Goal: Obtain resource: Download file/media

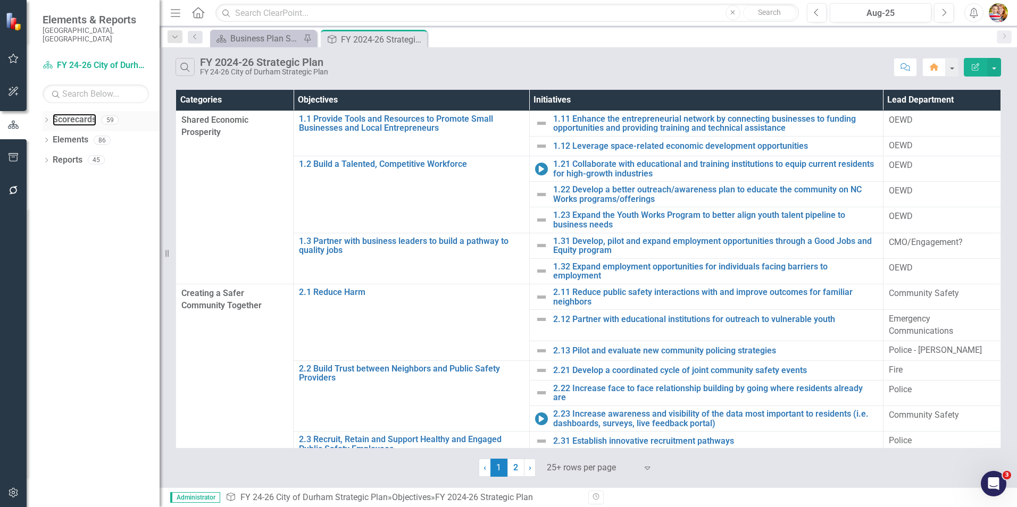
drag, startPoint x: 66, startPoint y: 110, endPoint x: 154, endPoint y: 122, distance: 88.0
click at [66, 114] on link "Scorecards" at bounding box center [75, 120] width 44 height 12
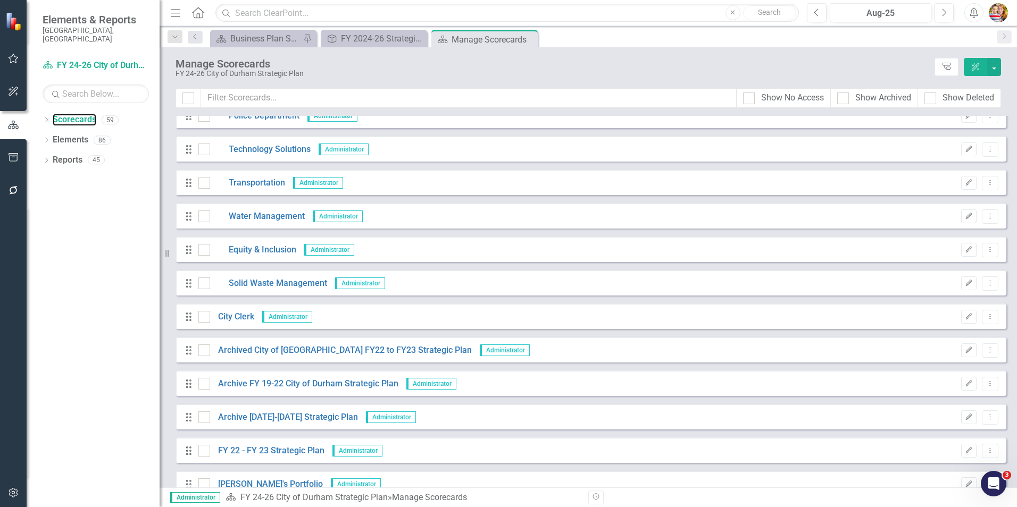
scroll to position [957, 0]
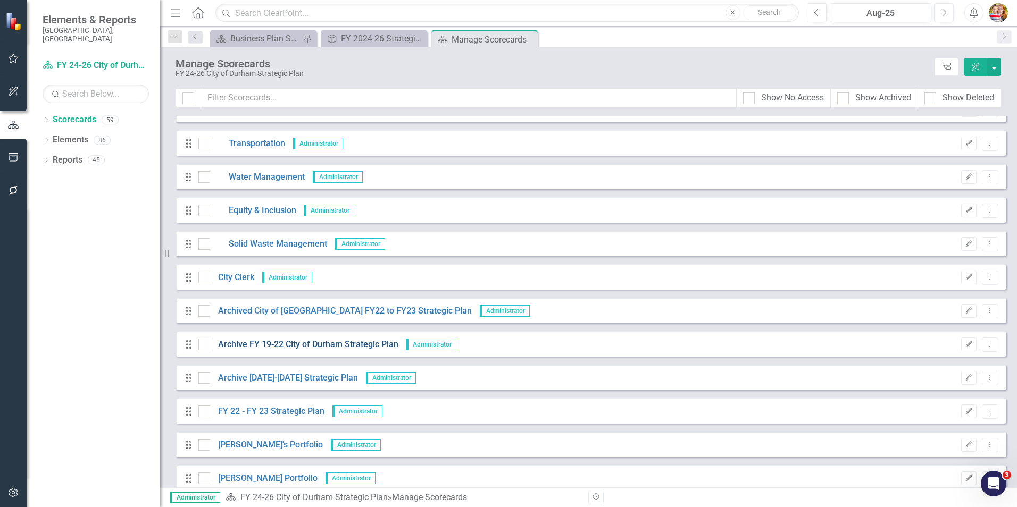
click at [267, 345] on link "Archive FY 19-22 City of Durham Strategic Plan" at bounding box center [304, 345] width 188 height 12
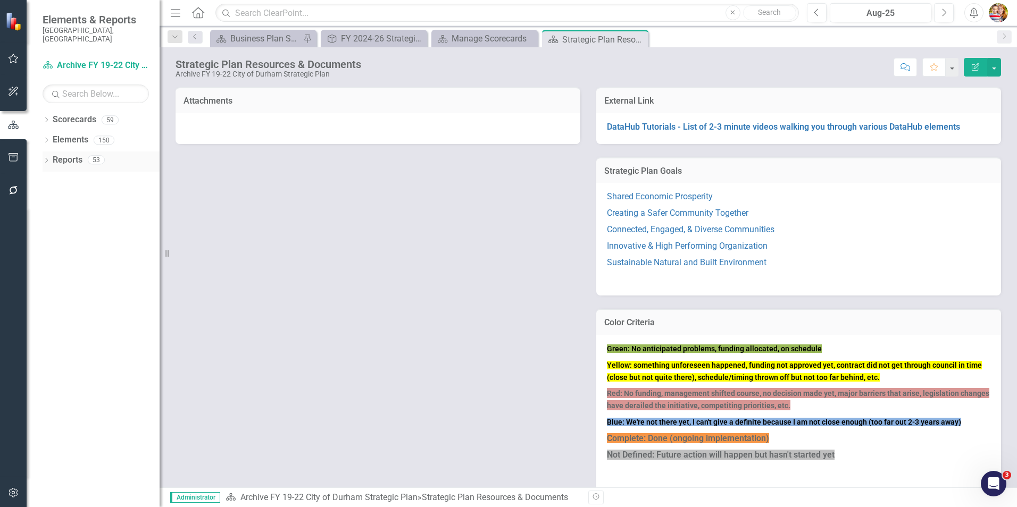
click at [68, 154] on link "Reports" at bounding box center [68, 160] width 30 height 12
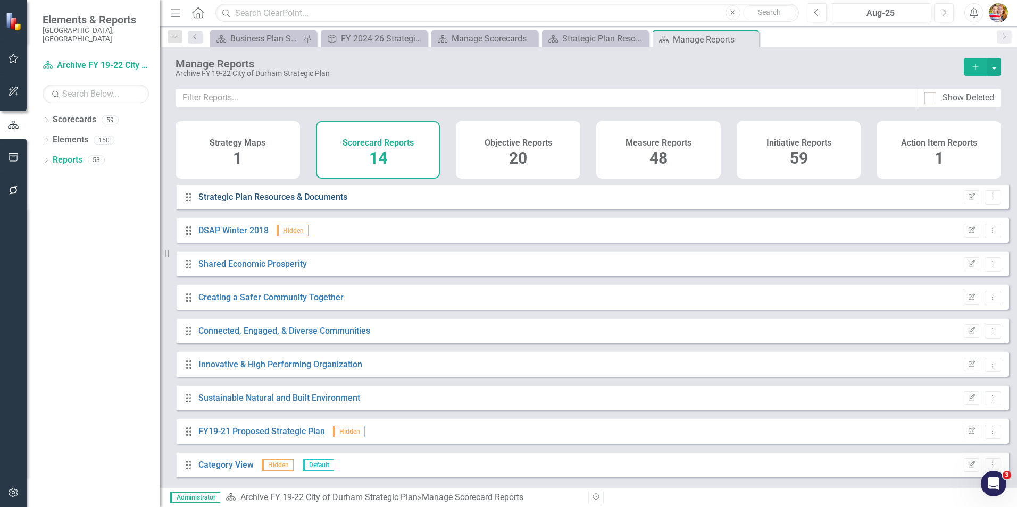
click at [320, 202] on link "Strategic Plan Resources & Documents" at bounding box center [272, 197] width 149 height 10
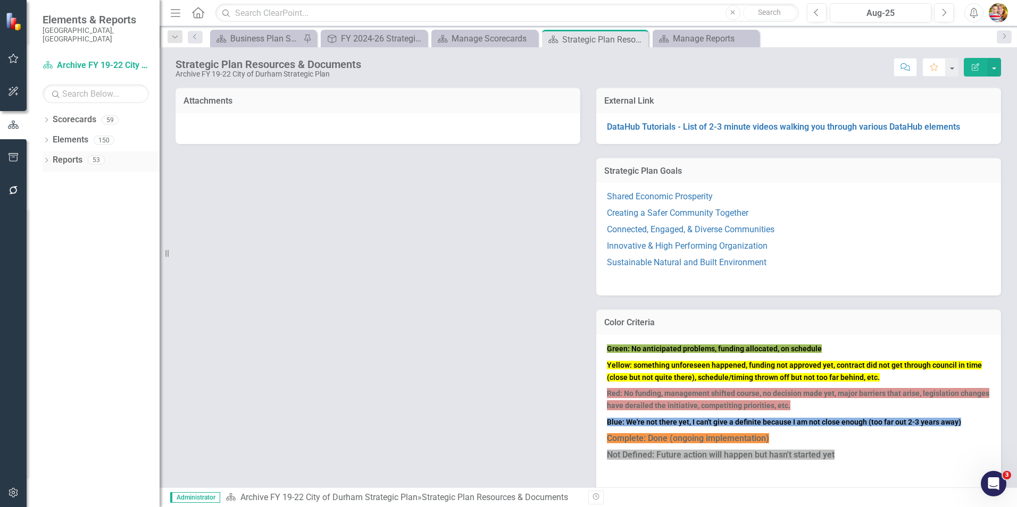
click at [60, 154] on link "Reports" at bounding box center [68, 160] width 30 height 12
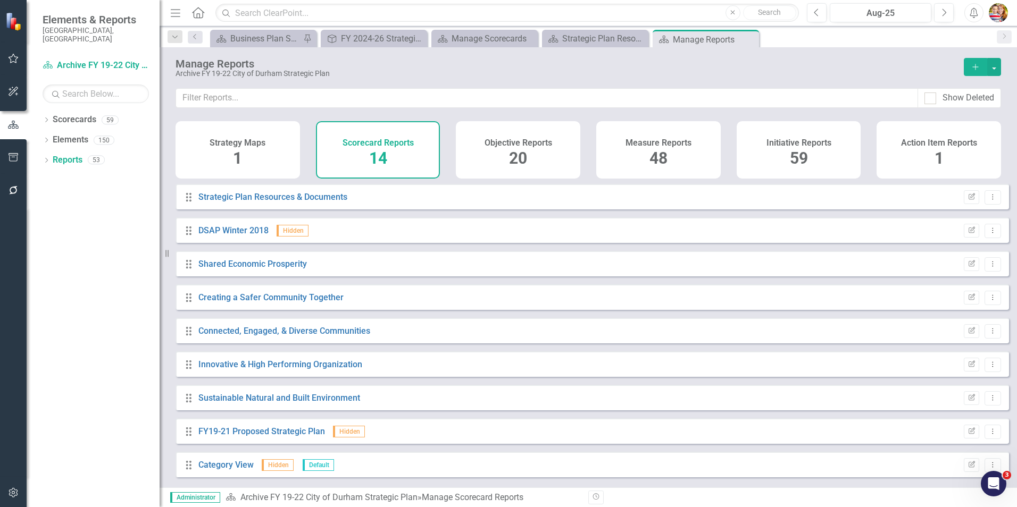
click at [520, 142] on h4 "Objective Reports" at bounding box center [518, 143] width 68 height 10
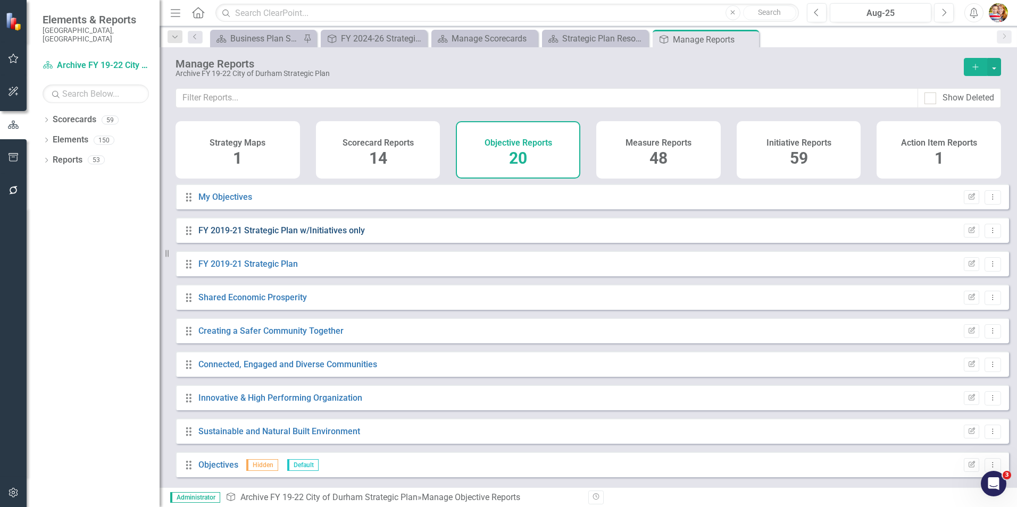
click at [253, 236] on link "FY 2019-21 Strategic Plan w/Initiatives only" at bounding box center [281, 230] width 166 height 10
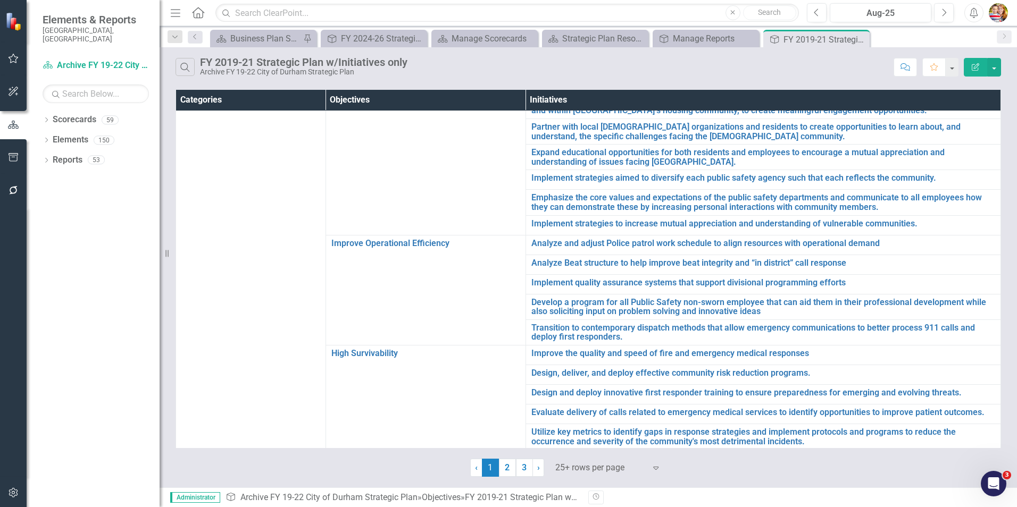
scroll to position [658, 0]
click at [523, 468] on link "3" at bounding box center [524, 468] width 17 height 18
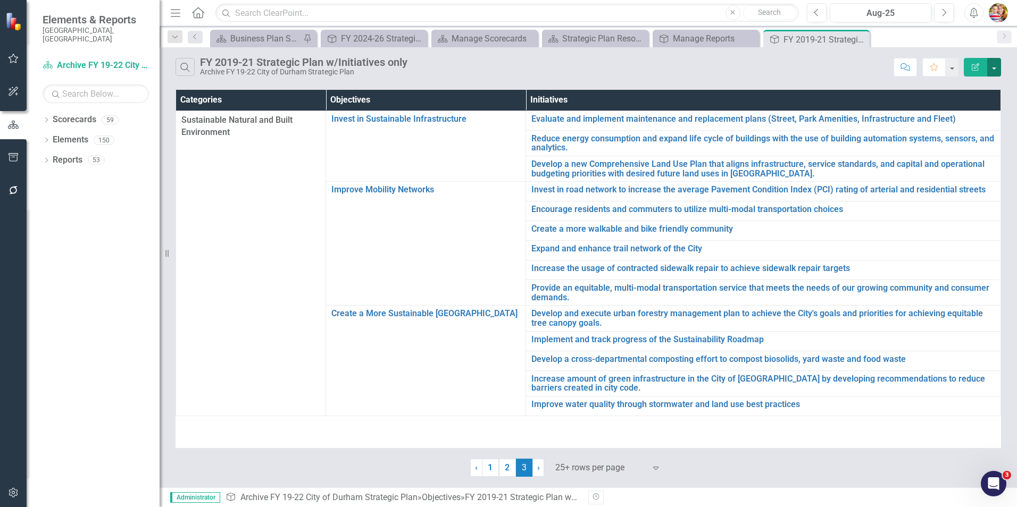
click at [993, 71] on button "button" at bounding box center [994, 67] width 14 height 19
click at [944, 108] on link "PDF Export to PDF" at bounding box center [958, 108] width 84 height 20
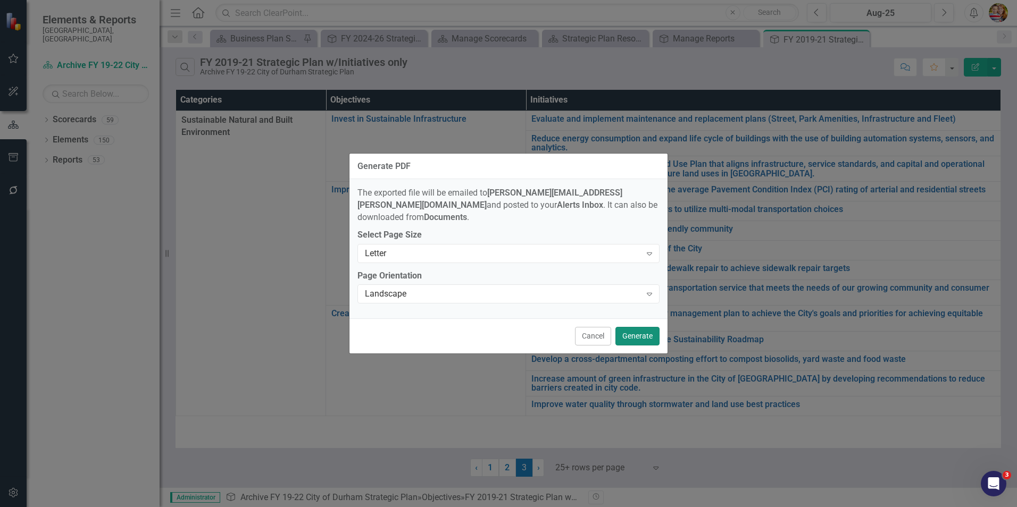
click at [632, 330] on button "Generate" at bounding box center [637, 336] width 44 height 19
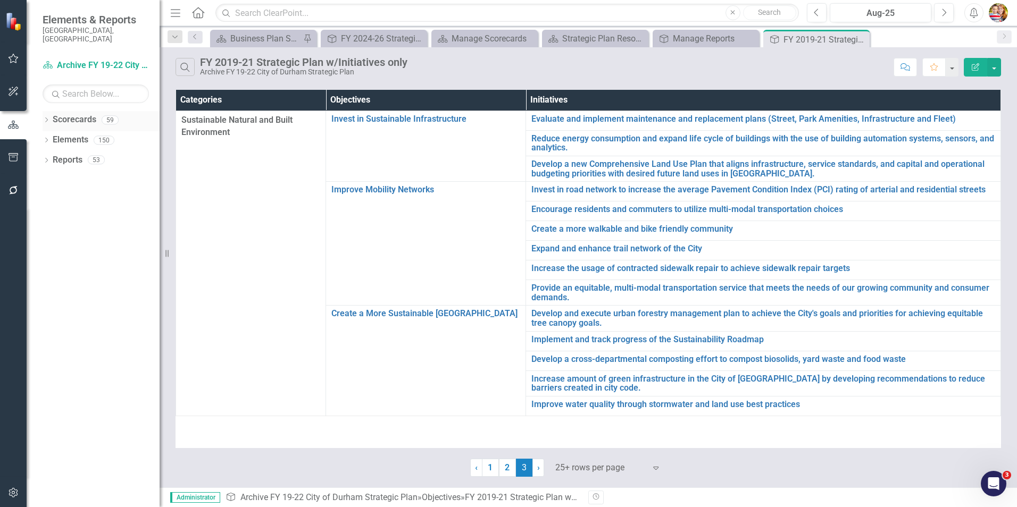
click at [71, 114] on link "Scorecards" at bounding box center [75, 120] width 44 height 12
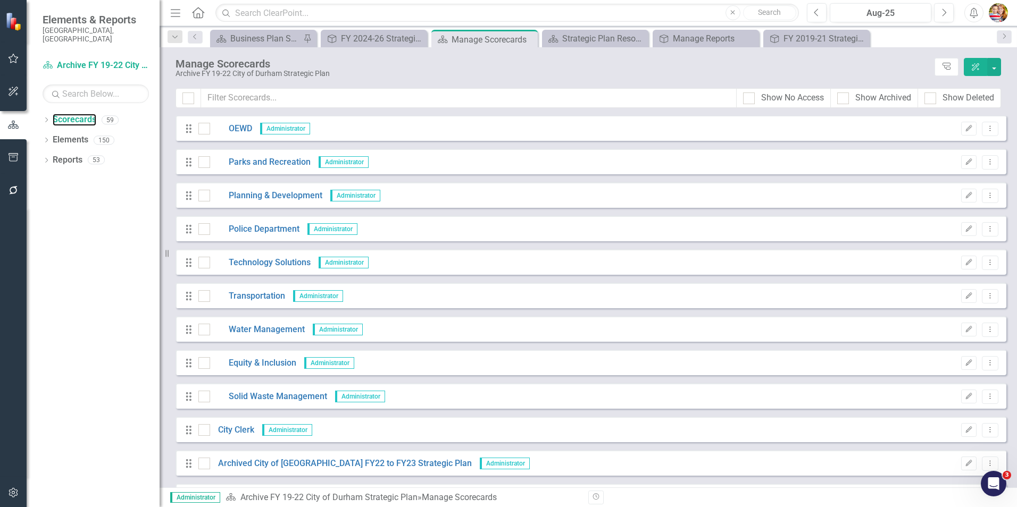
scroll to position [957, 0]
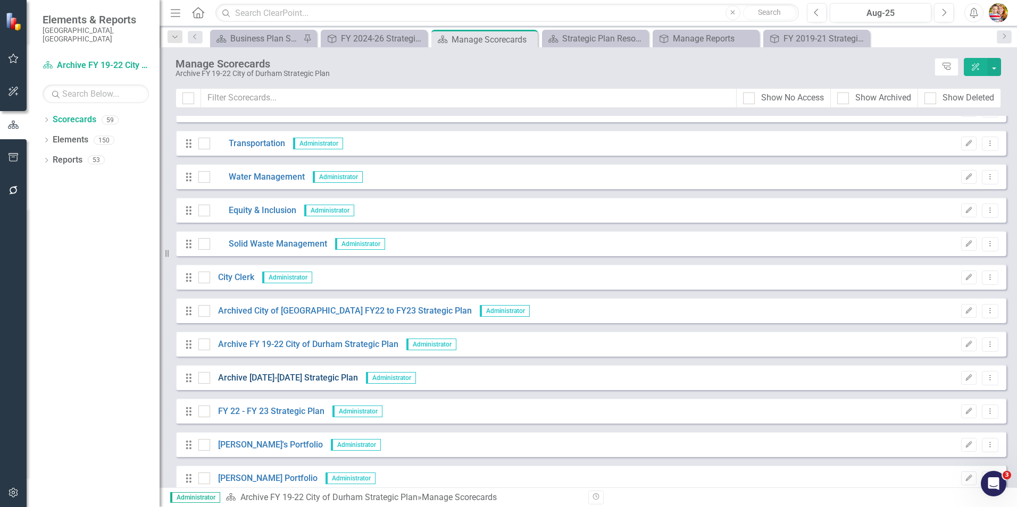
click at [291, 377] on link "Archive [DATE]-[DATE] Strategic Plan" at bounding box center [284, 378] width 148 height 12
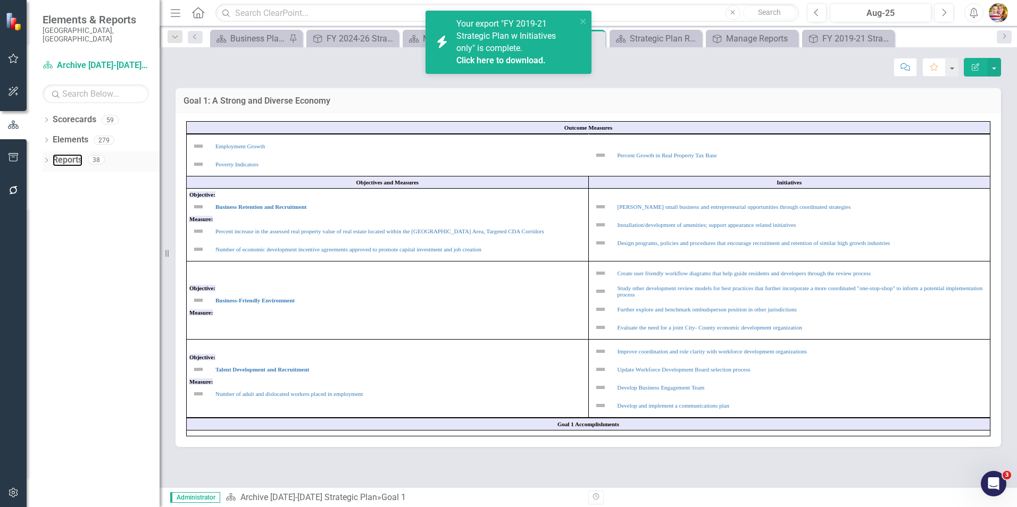
drag, startPoint x: 66, startPoint y: 152, endPoint x: 87, endPoint y: 155, distance: 21.6
click at [66, 154] on link "Reports" at bounding box center [68, 160] width 30 height 12
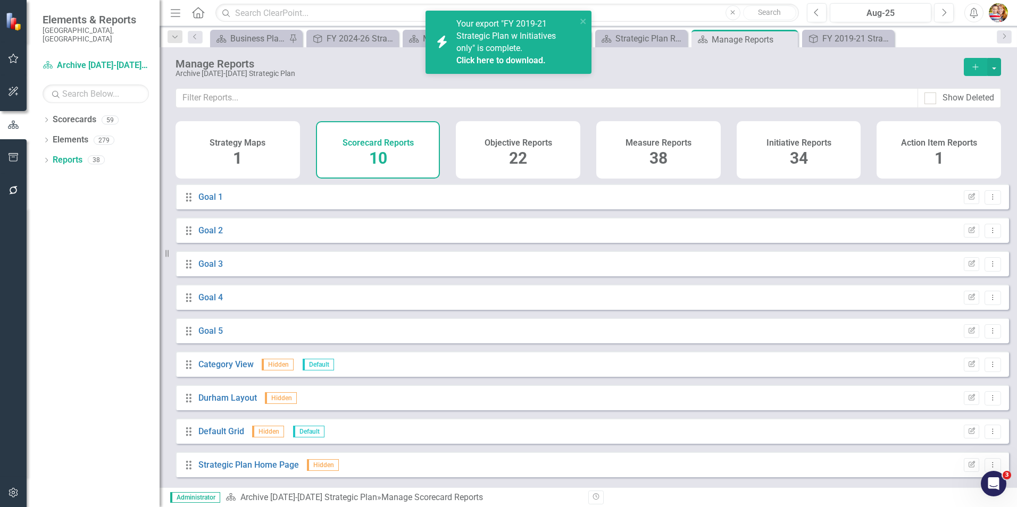
click at [545, 143] on h4 "Objective Reports" at bounding box center [518, 143] width 68 height 10
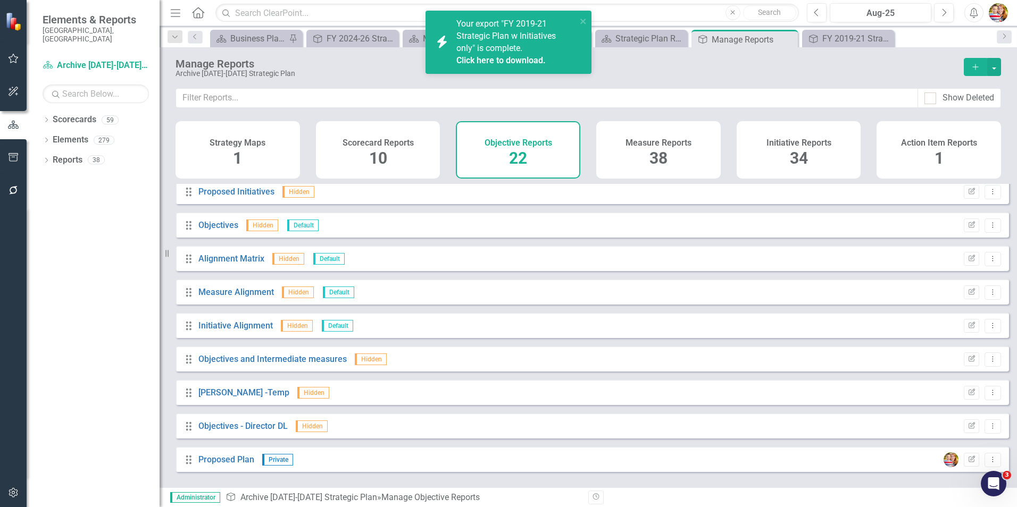
scroll to position [441, 0]
click at [223, 330] on link "Initiative Alignment" at bounding box center [235, 325] width 74 height 10
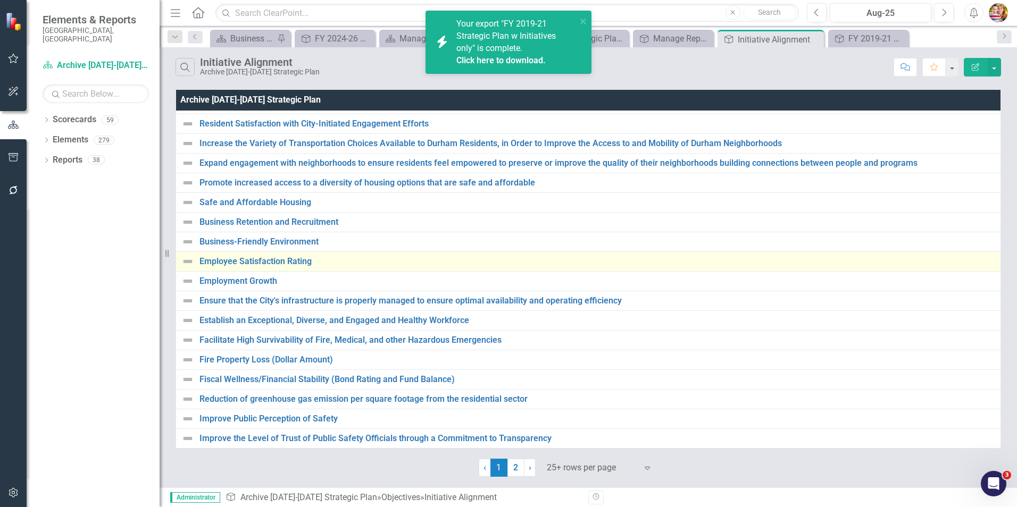
scroll to position [163, 0]
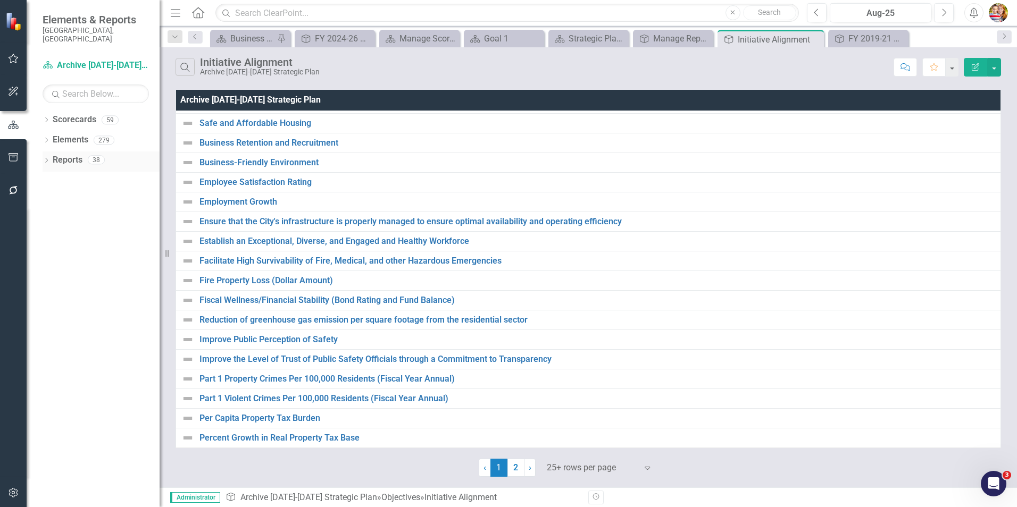
click at [66, 154] on link "Reports" at bounding box center [68, 160] width 30 height 12
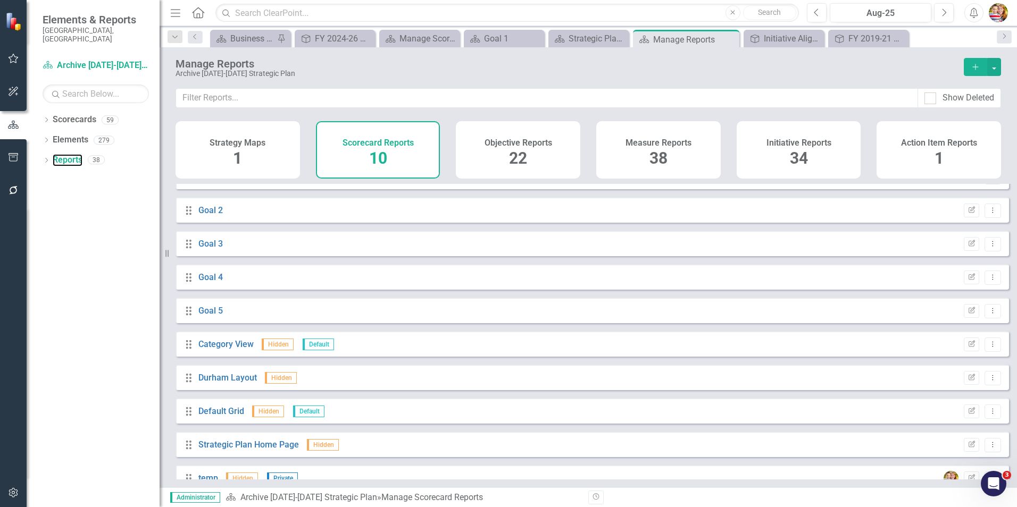
scroll to position [39, 0]
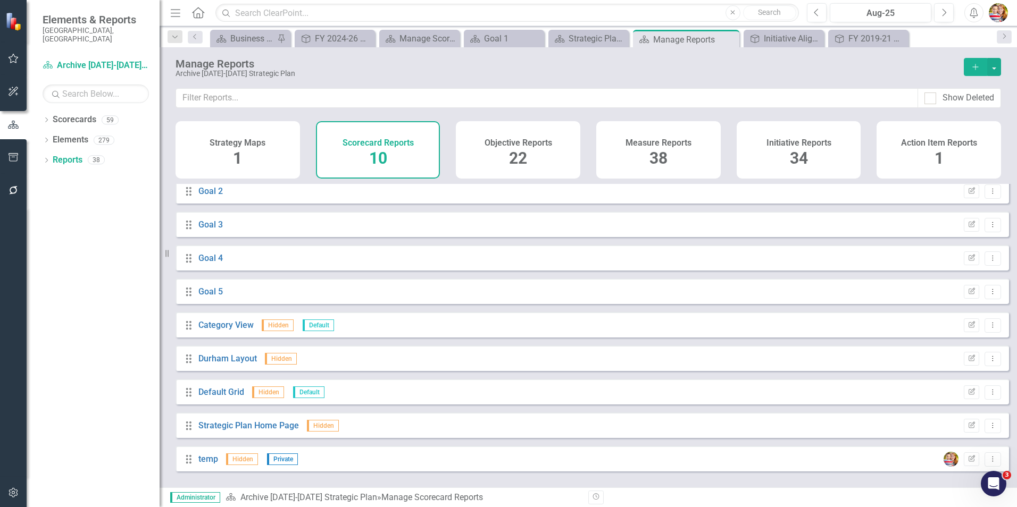
click at [511, 140] on h4 "Objective Reports" at bounding box center [518, 143] width 68 height 10
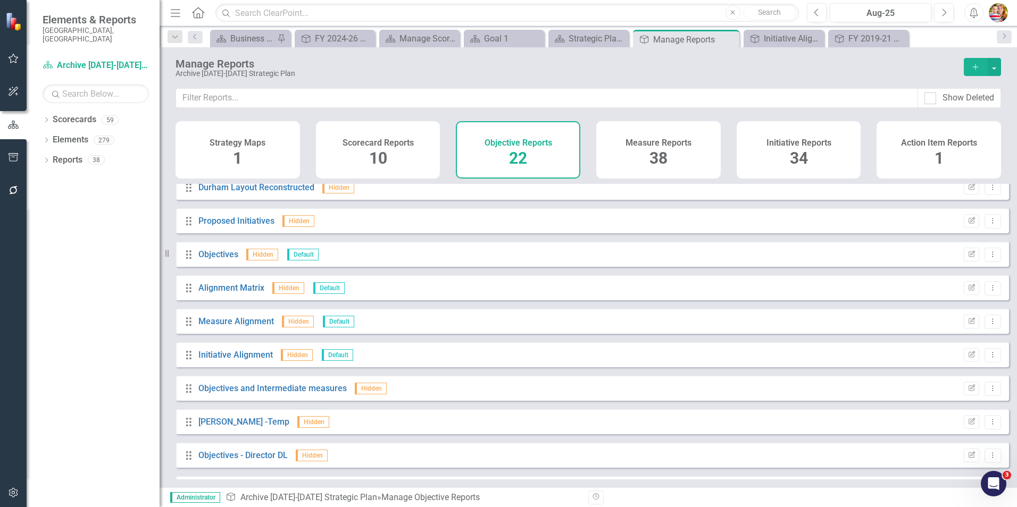
scroll to position [441, 0]
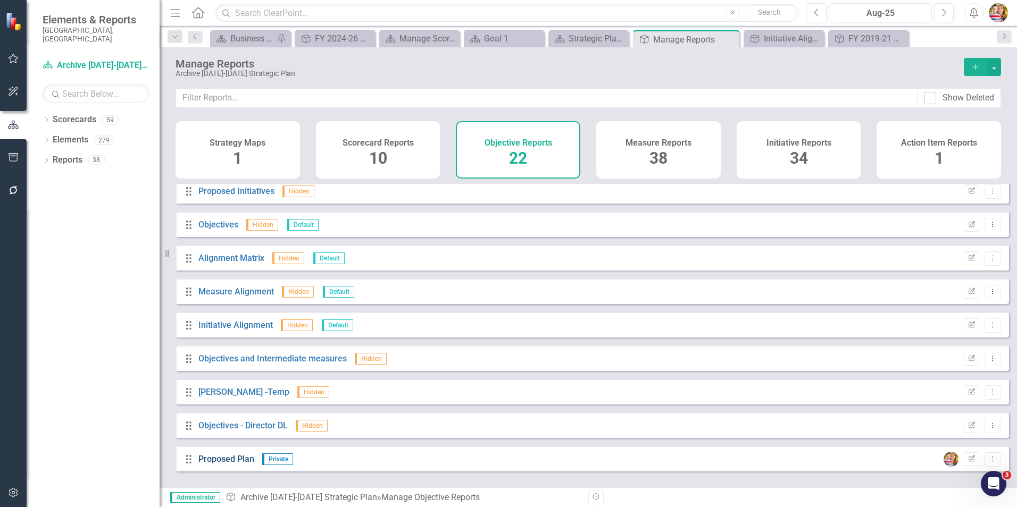
click at [230, 464] on link "Proposed Plan" at bounding box center [226, 459] width 56 height 10
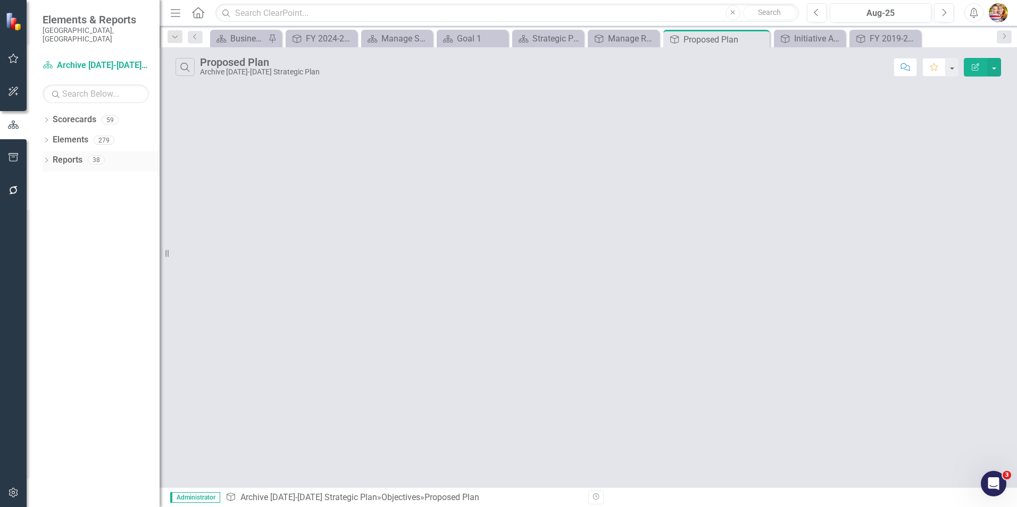
click at [72, 154] on link "Reports" at bounding box center [68, 160] width 30 height 12
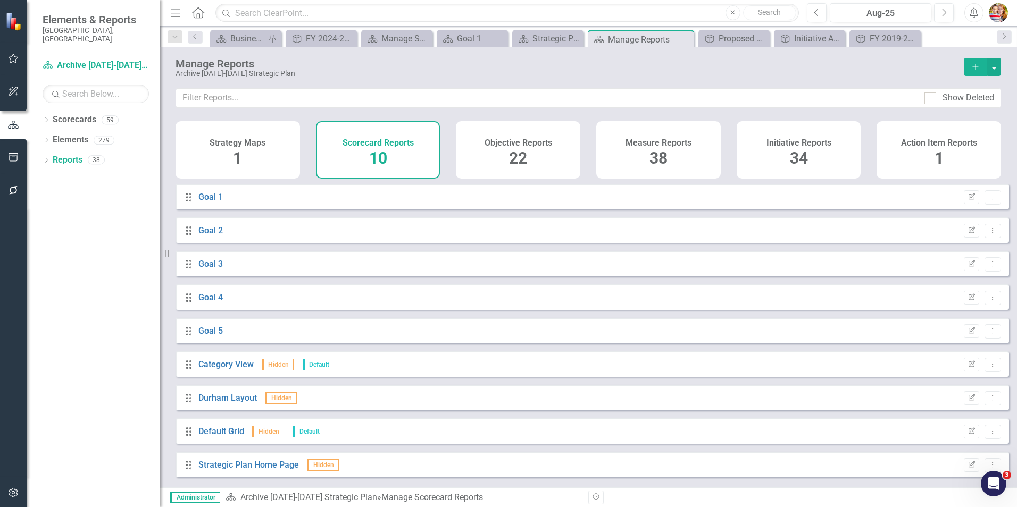
click at [788, 144] on h4 "Initiative Reports" at bounding box center [798, 143] width 65 height 10
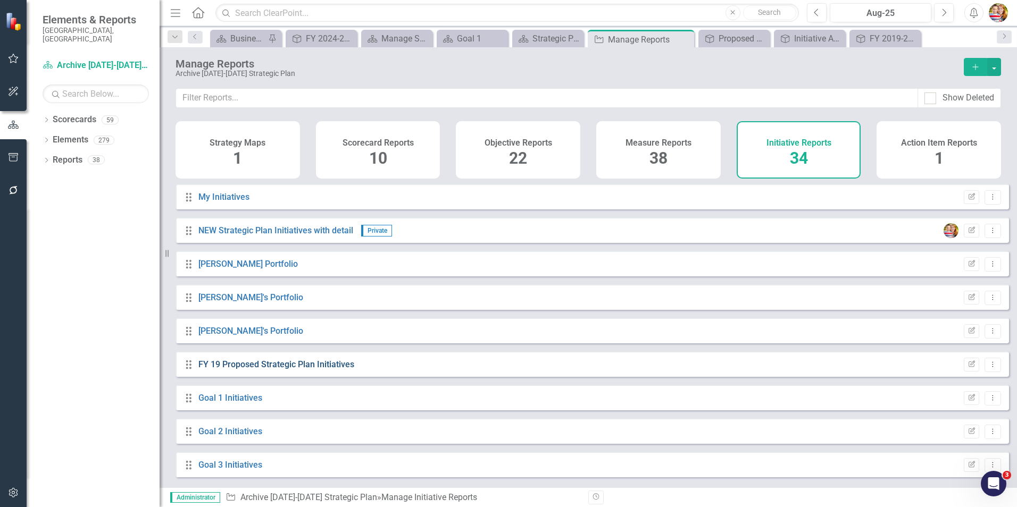
click at [266, 370] on link "FY 19 Proposed Strategic Plan Initiatives" at bounding box center [276, 364] width 156 height 10
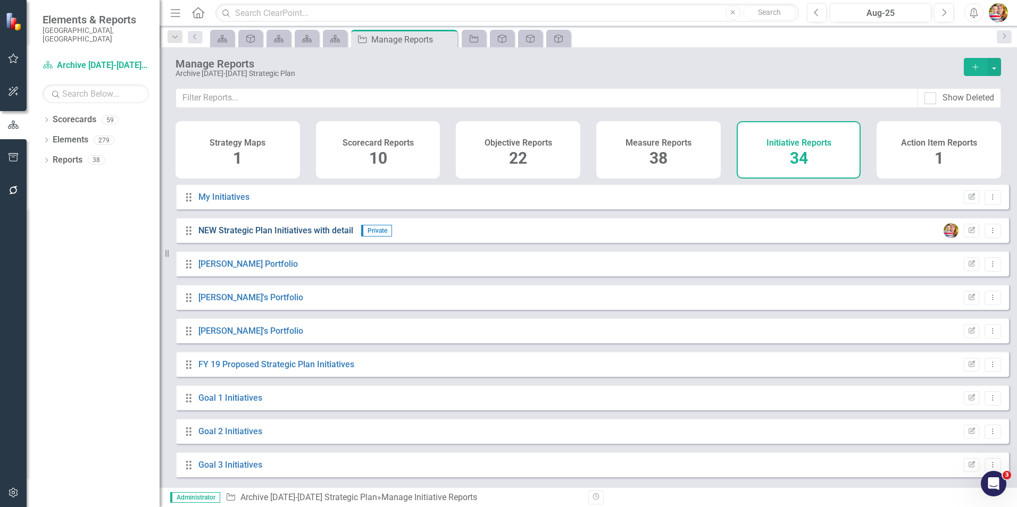
click at [272, 236] on link "NEW Strategic Plan Initiatives with detail" at bounding box center [275, 230] width 155 height 10
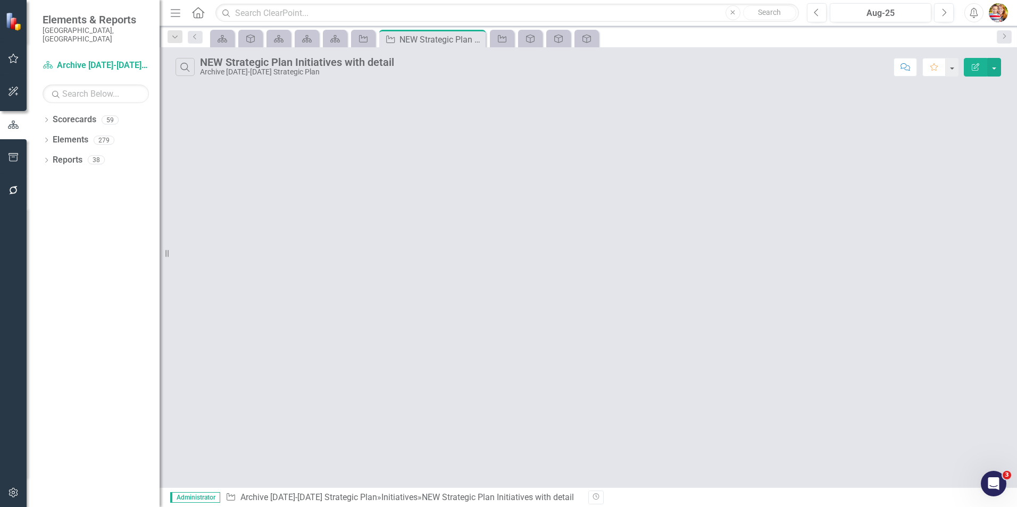
click at [976, 66] on icon "Edit Report" at bounding box center [975, 66] width 10 height 7
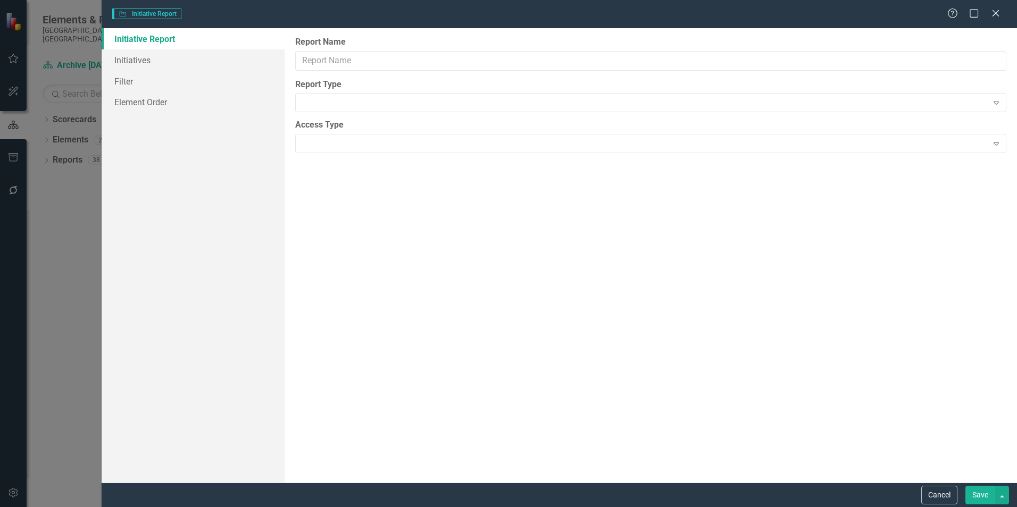
type input "NEW Strategic Plan Initiatives with detail"
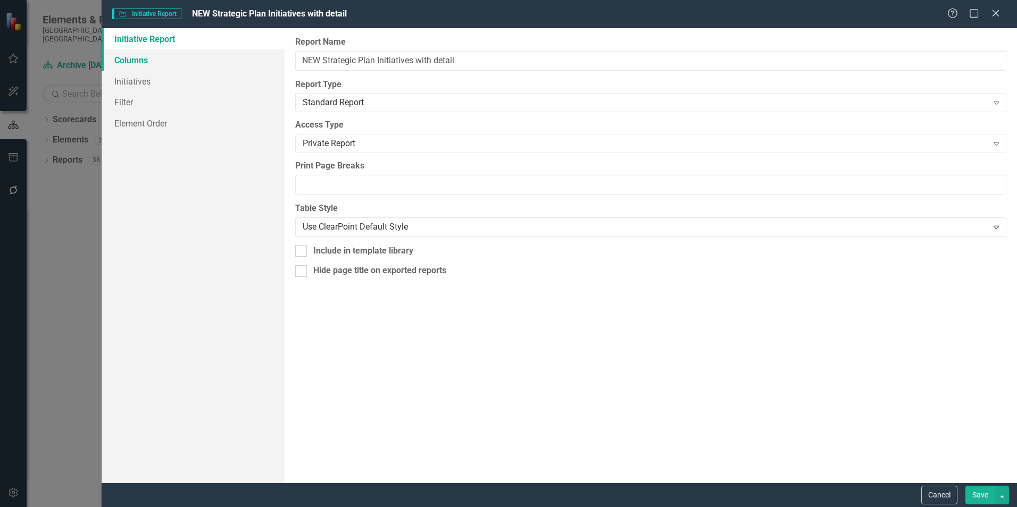
click at [137, 61] on link "Columns" at bounding box center [193, 59] width 183 height 21
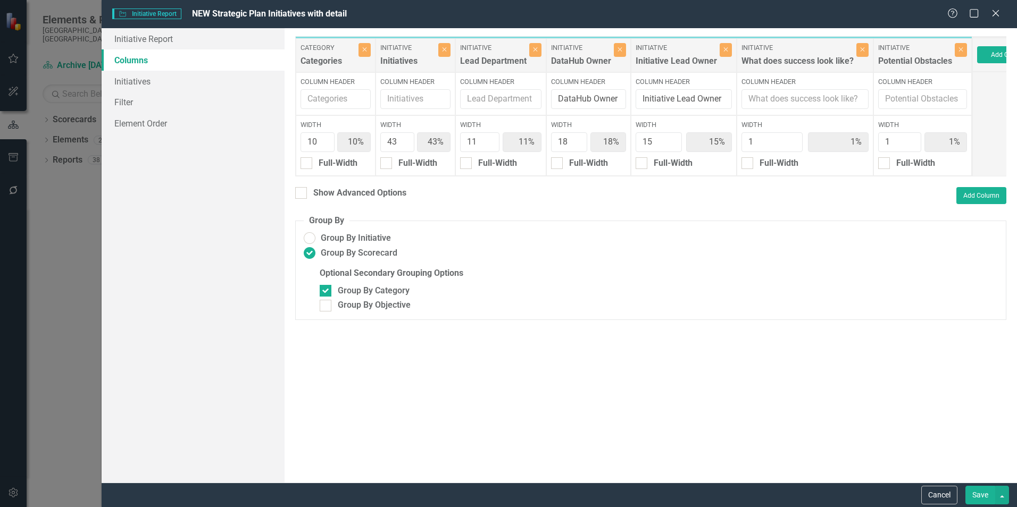
drag, startPoint x: 939, startPoint y: 496, endPoint x: 931, endPoint y: 468, distance: 28.8
click at [939, 496] on button "Cancel" at bounding box center [939, 495] width 36 height 19
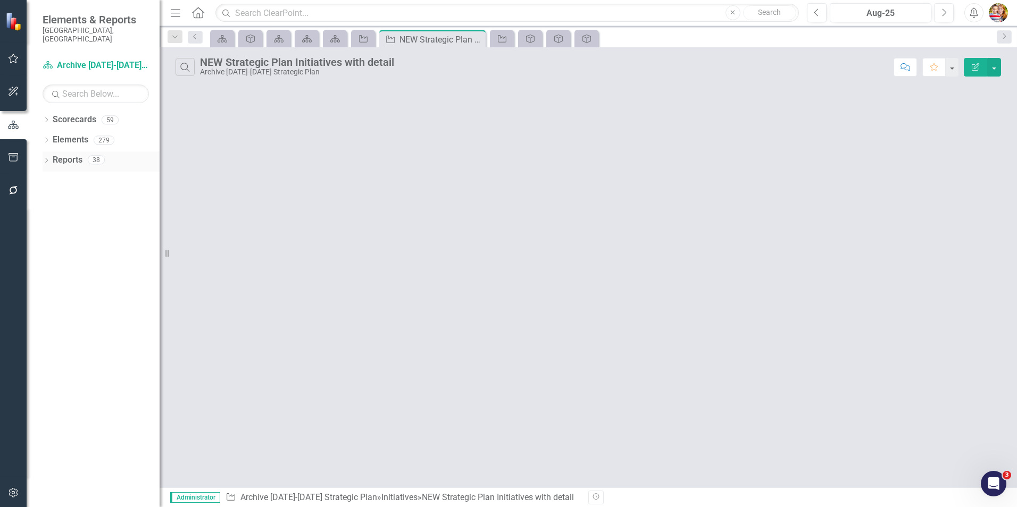
click at [68, 154] on link "Reports" at bounding box center [68, 160] width 30 height 12
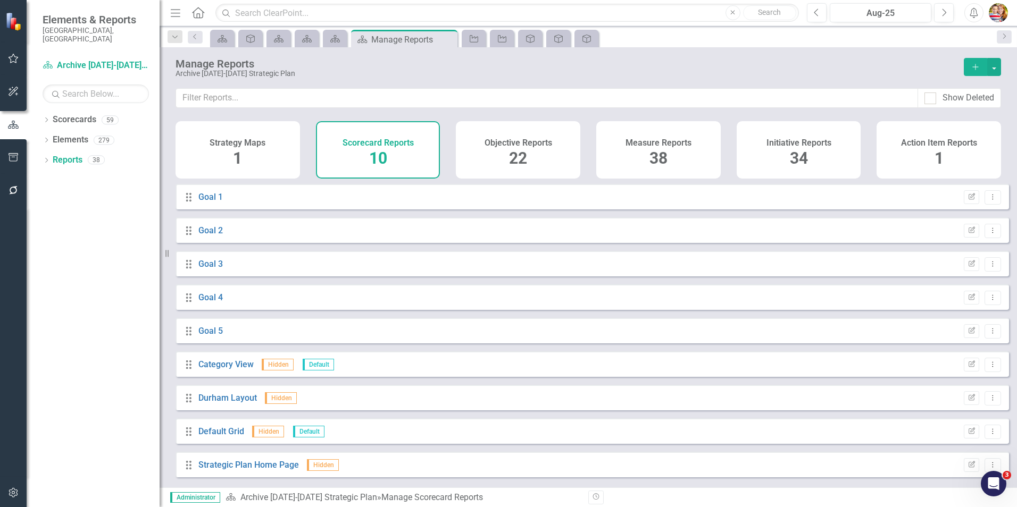
click at [792, 145] on h4 "Initiative Reports" at bounding box center [798, 143] width 65 height 10
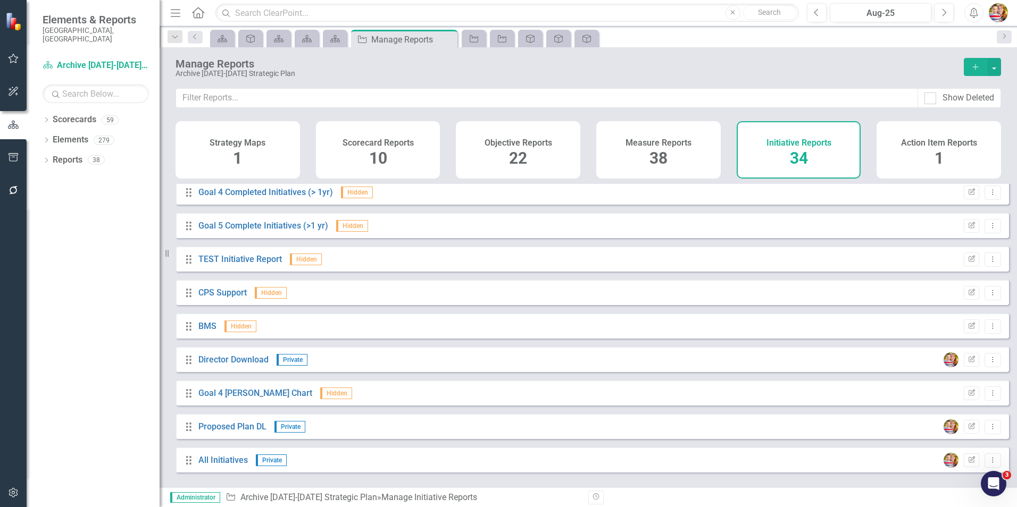
scroll to position [843, 0]
click at [225, 431] on link "Proposed Plan DL" at bounding box center [232, 426] width 68 height 10
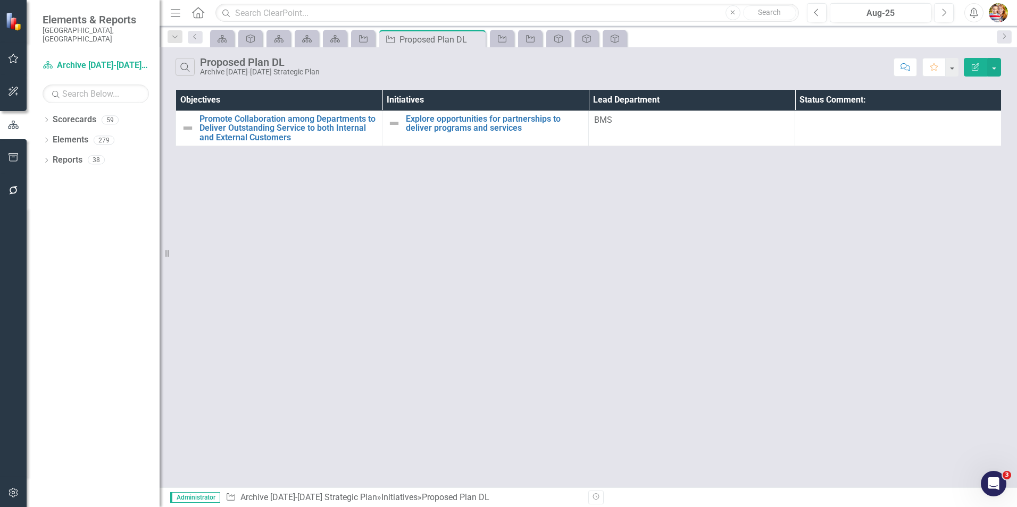
click at [975, 66] on icon "button" at bounding box center [974, 66] width 7 height 7
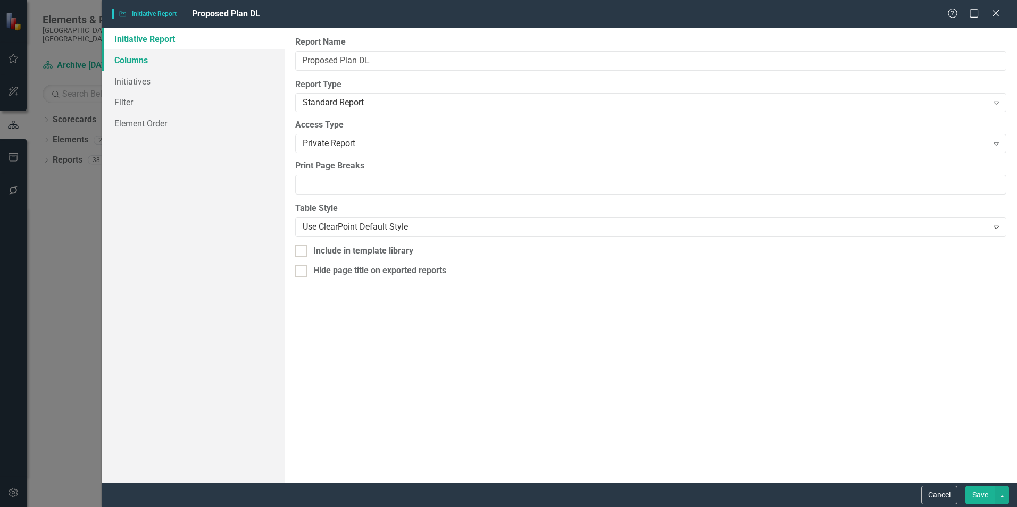
click at [138, 60] on link "Columns" at bounding box center [193, 59] width 183 height 21
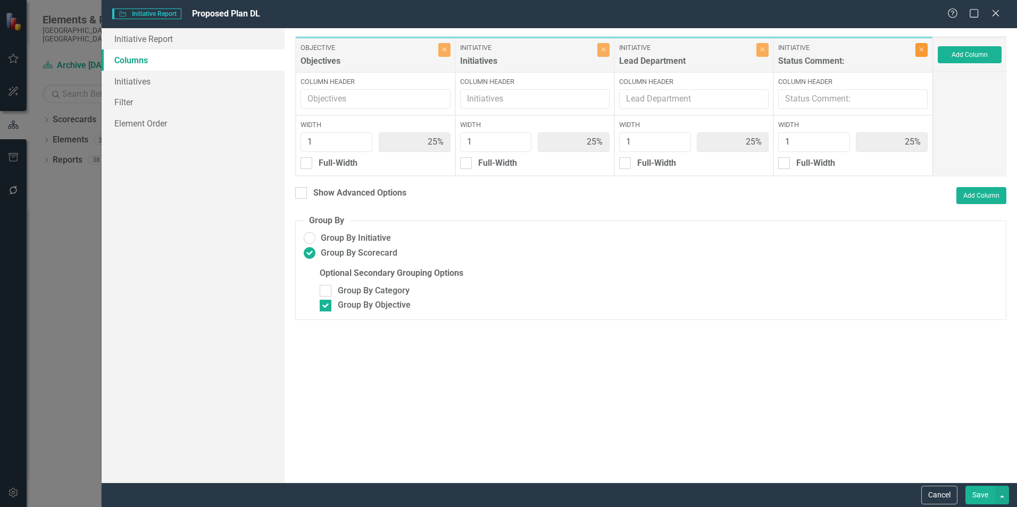
click at [925, 51] on button "Close" at bounding box center [921, 50] width 12 height 14
type input "33%"
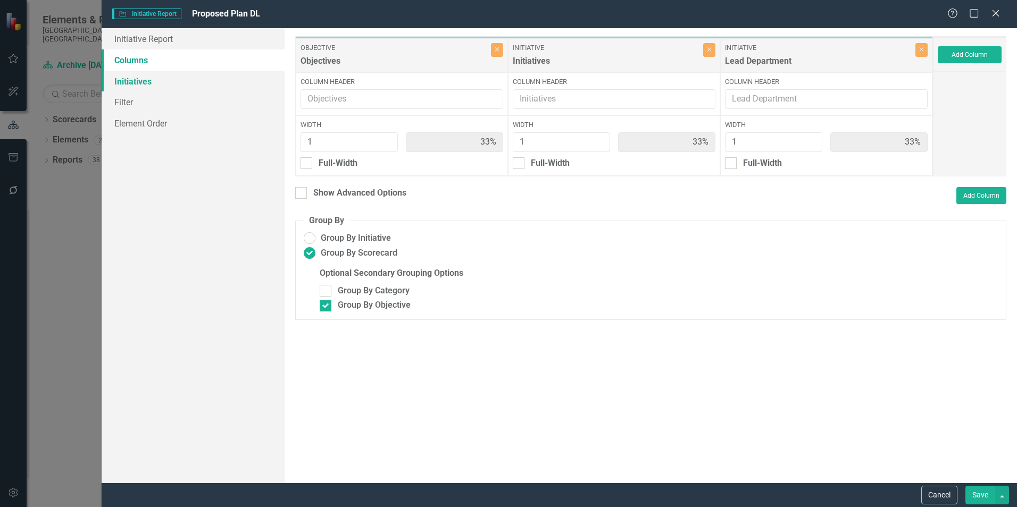
click at [161, 83] on link "Initiatives" at bounding box center [193, 81] width 183 height 21
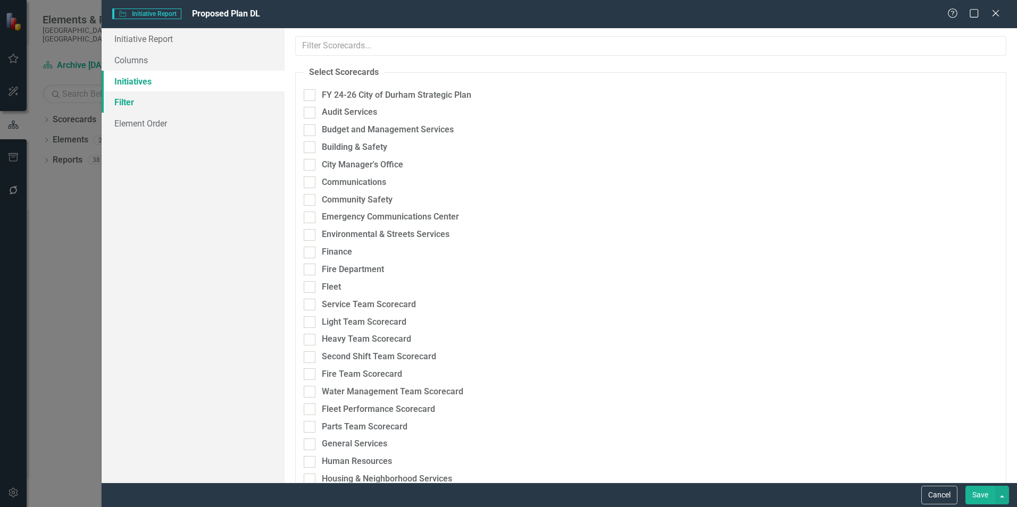
click at [120, 100] on link "Filter" at bounding box center [193, 101] width 183 height 21
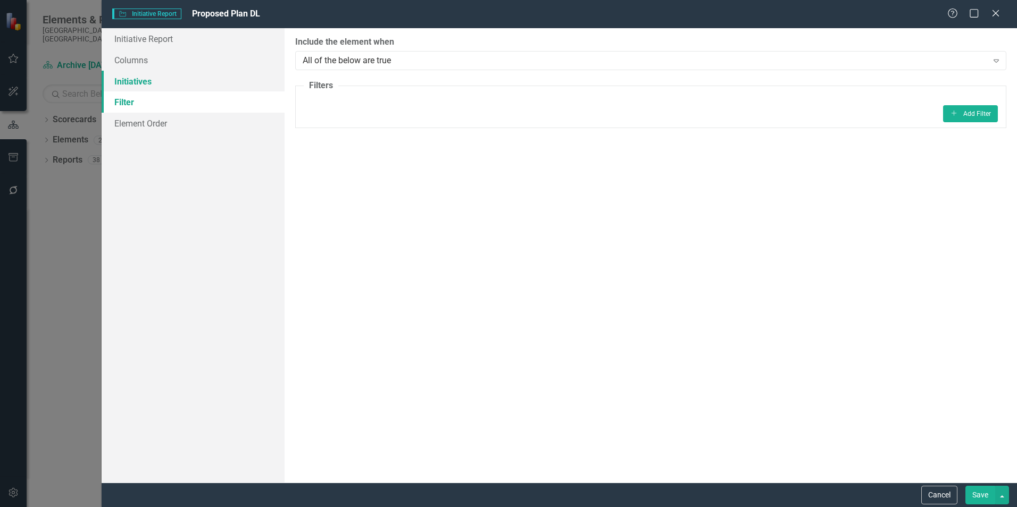
click at [127, 83] on link "Initiatives" at bounding box center [193, 81] width 183 height 21
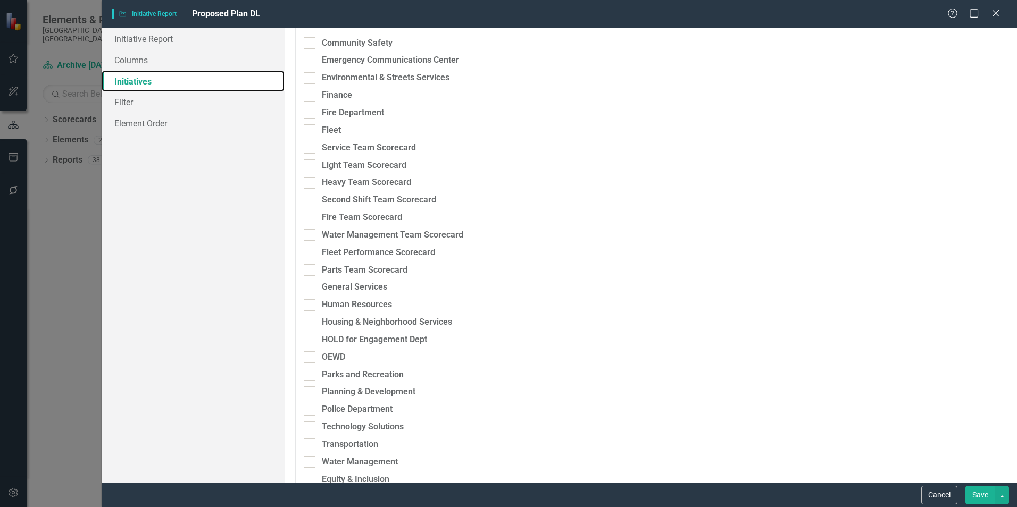
scroll to position [425, 0]
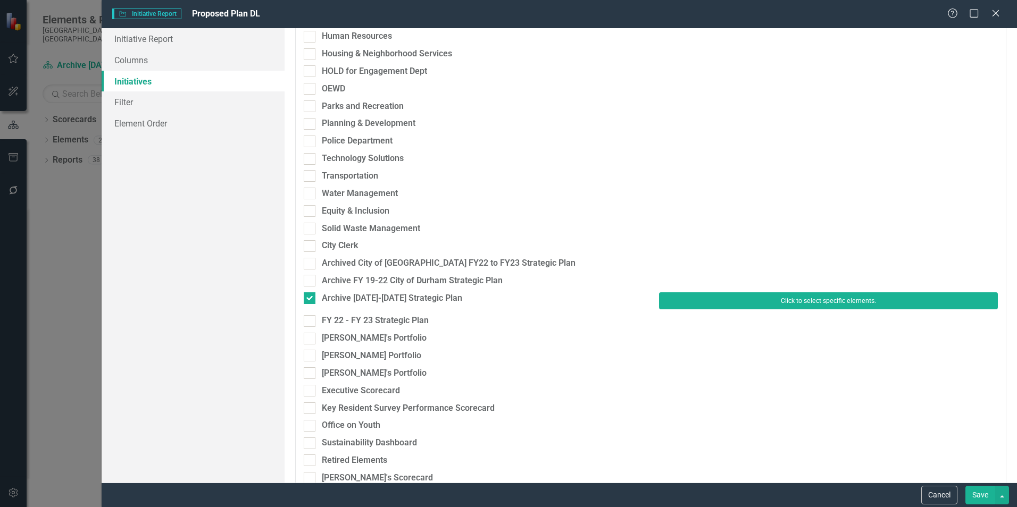
click at [815, 303] on button "Click to select specific elements." at bounding box center [828, 300] width 339 height 17
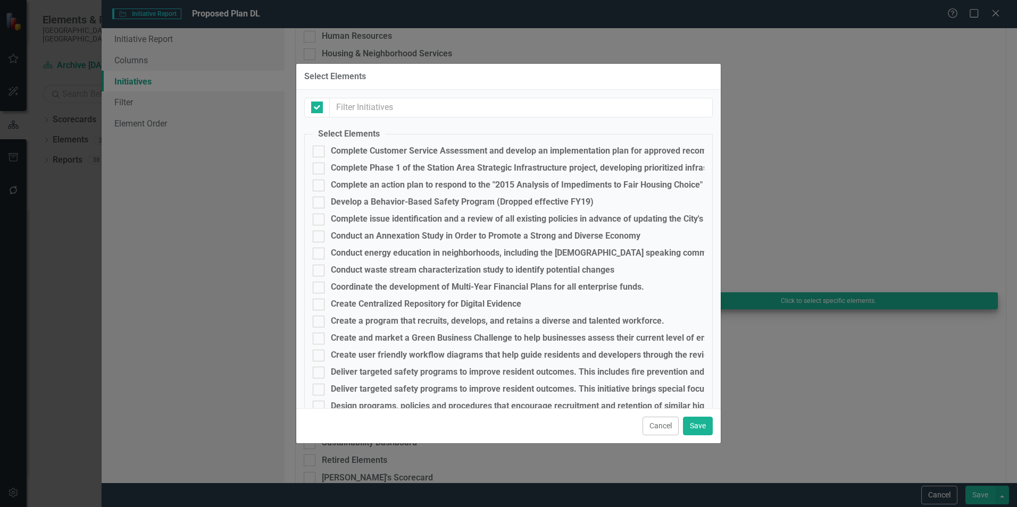
checkbox input "false"
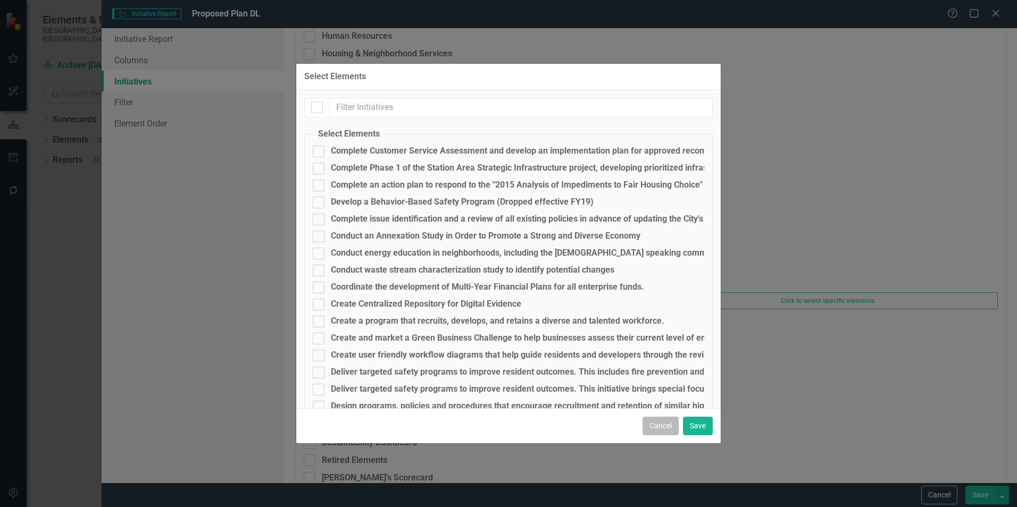
click at [650, 426] on button "Cancel" at bounding box center [660, 426] width 36 height 19
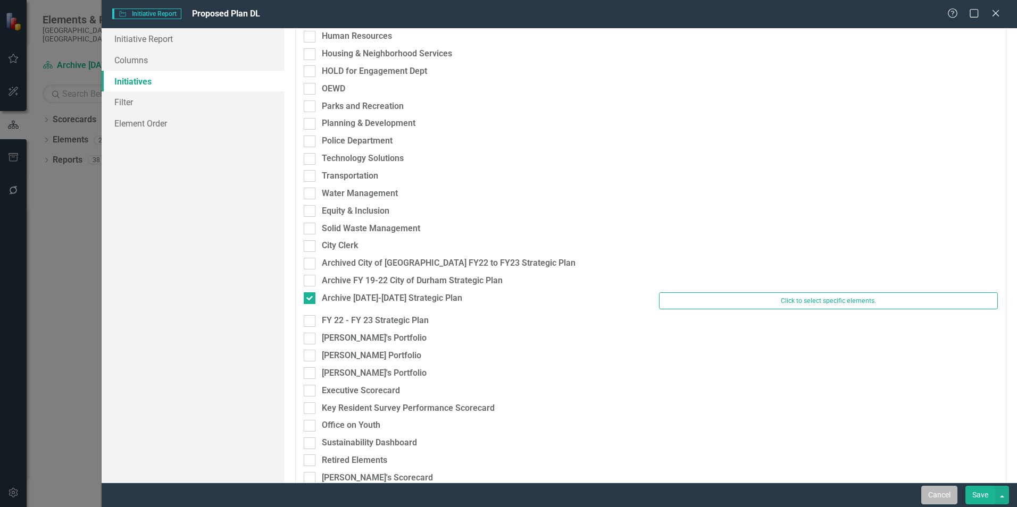
click at [938, 496] on button "Cancel" at bounding box center [939, 495] width 36 height 19
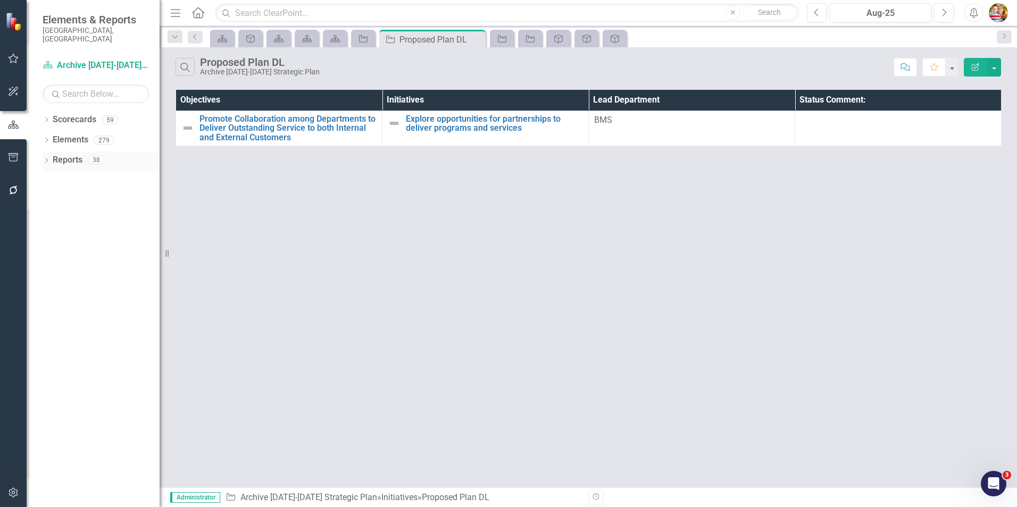
click at [63, 154] on link "Reports" at bounding box center [68, 160] width 30 height 12
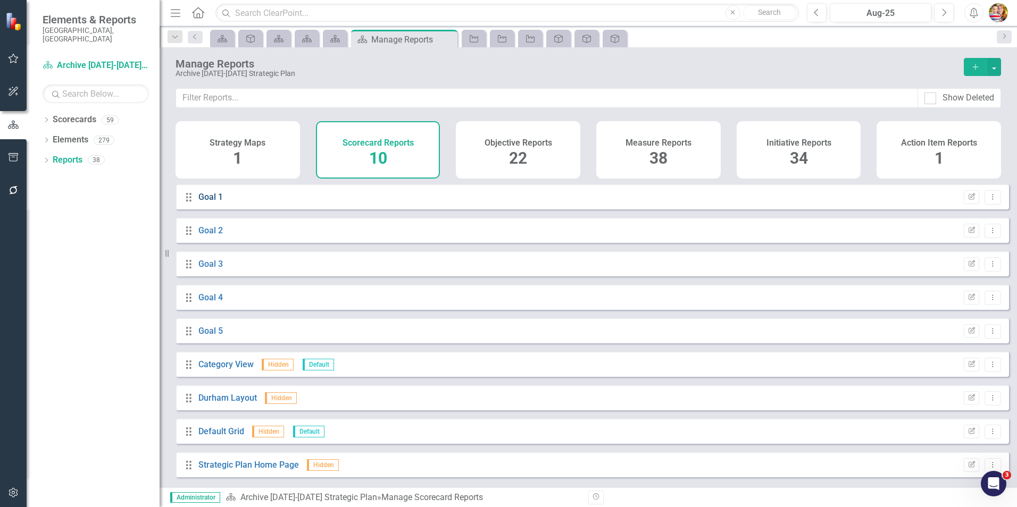
click at [213, 202] on link "Goal 1" at bounding box center [210, 197] width 24 height 10
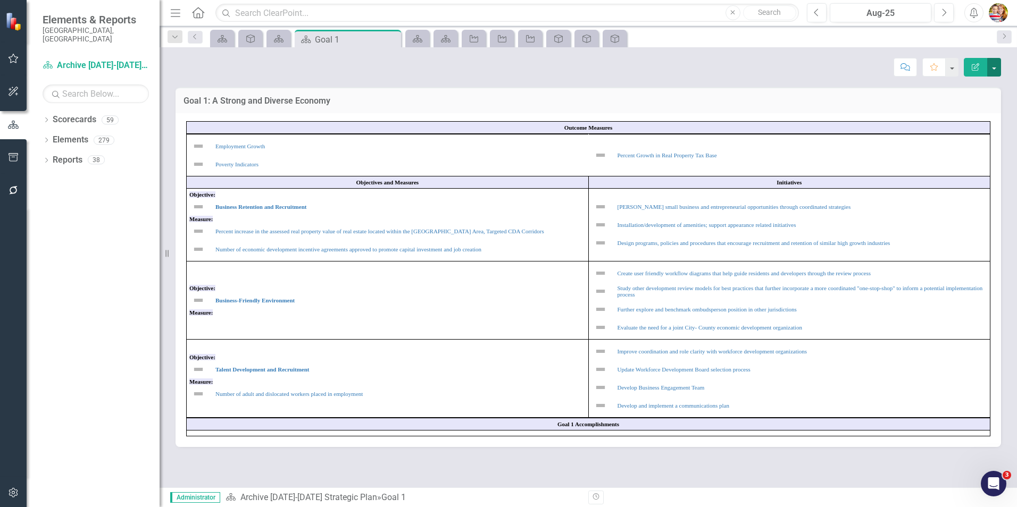
click at [995, 69] on button "button" at bounding box center [994, 67] width 14 height 19
click at [943, 149] on link "PDF Export to PDF" at bounding box center [957, 149] width 86 height 20
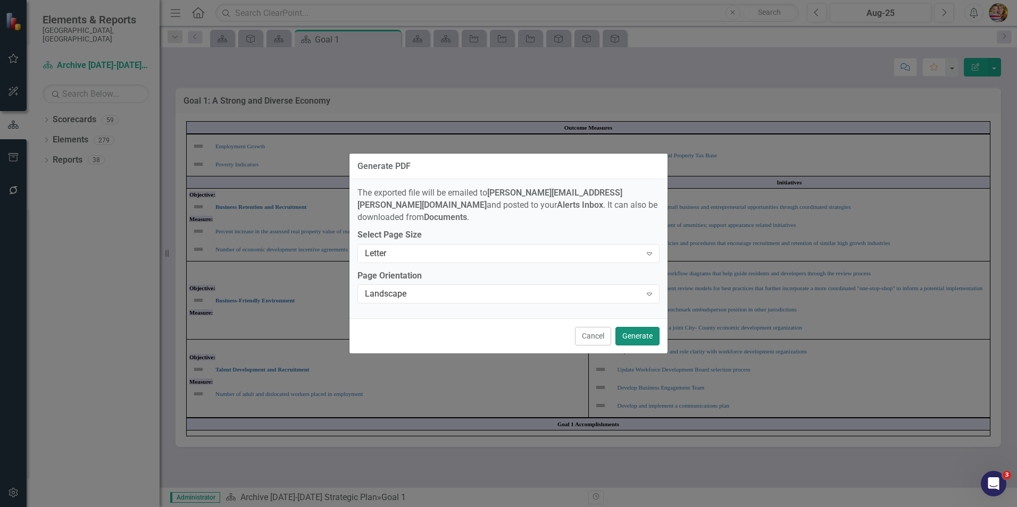
click at [645, 327] on button "Generate" at bounding box center [637, 336] width 44 height 19
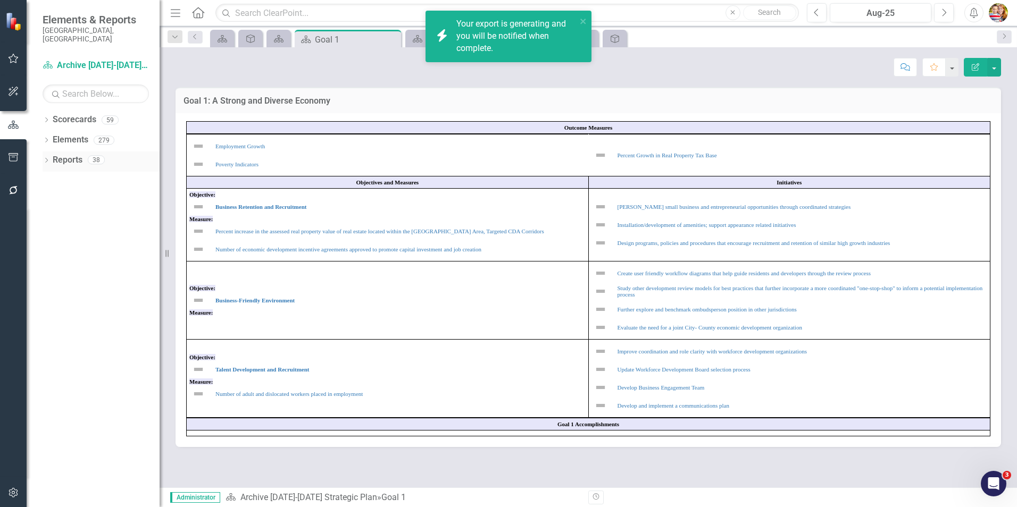
click at [63, 154] on link "Reports" at bounding box center [68, 160] width 30 height 12
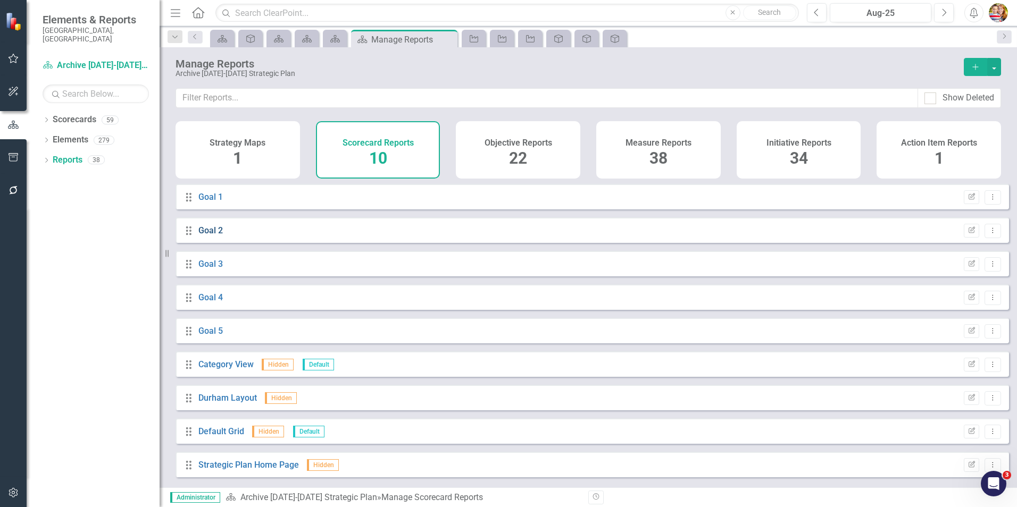
click at [208, 236] on link "Goal 2" at bounding box center [210, 230] width 24 height 10
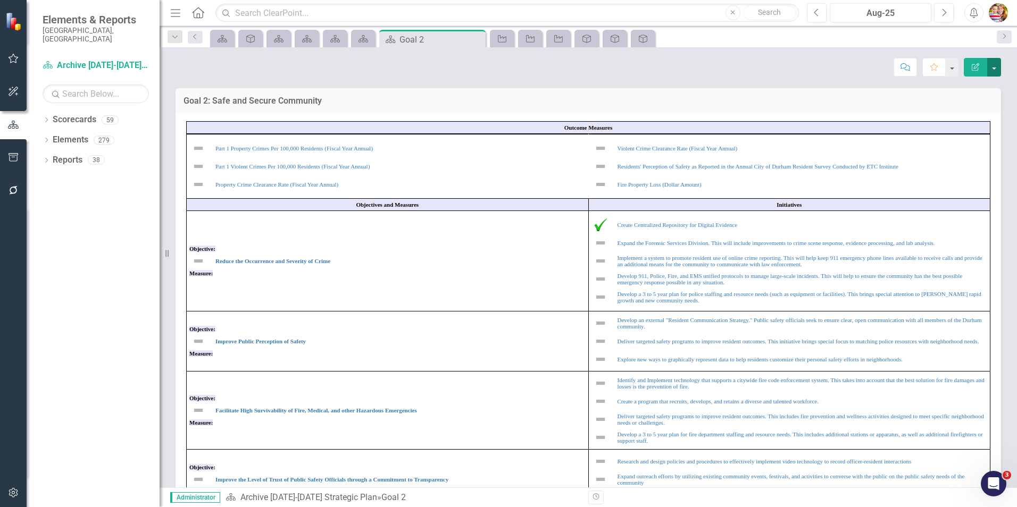
click at [993, 72] on button "button" at bounding box center [994, 67] width 14 height 19
click at [946, 148] on link "PDF Export to PDF" at bounding box center [957, 149] width 86 height 20
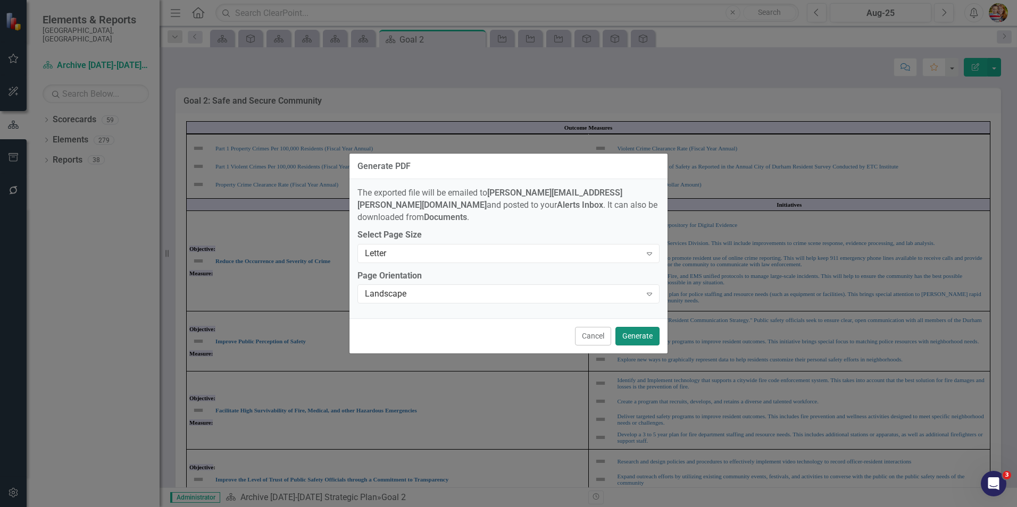
click at [640, 330] on button "Generate" at bounding box center [637, 336] width 44 height 19
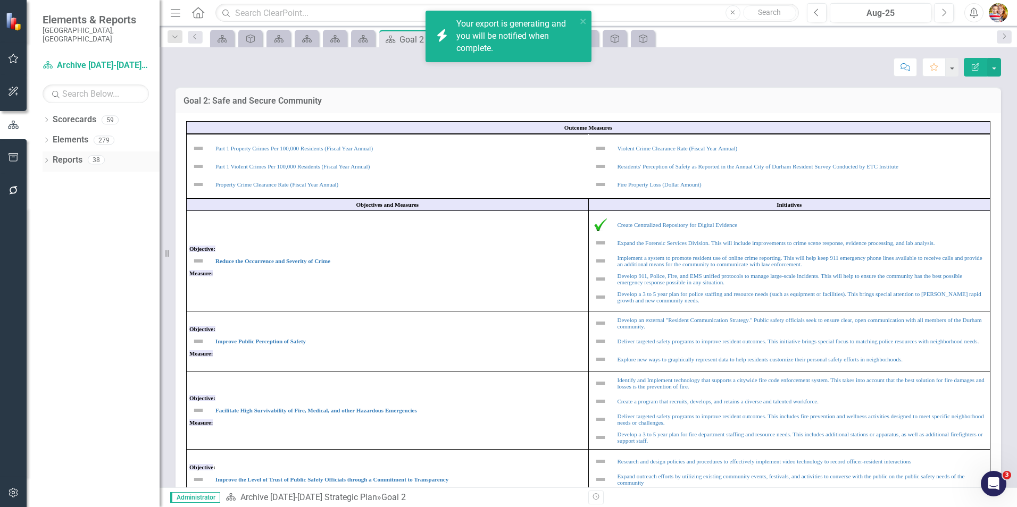
click at [69, 154] on link "Reports" at bounding box center [68, 160] width 30 height 12
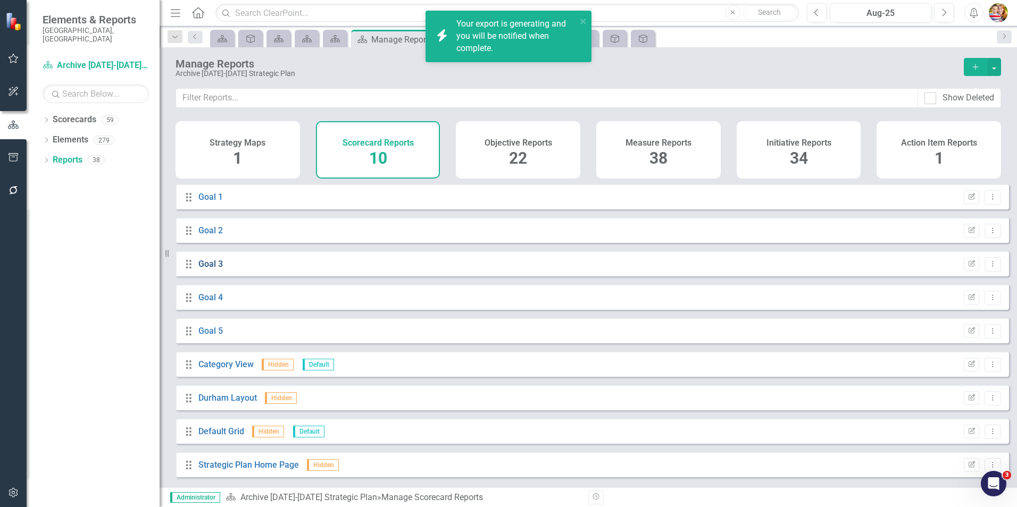
click at [211, 269] on link "Goal 3" at bounding box center [210, 264] width 24 height 10
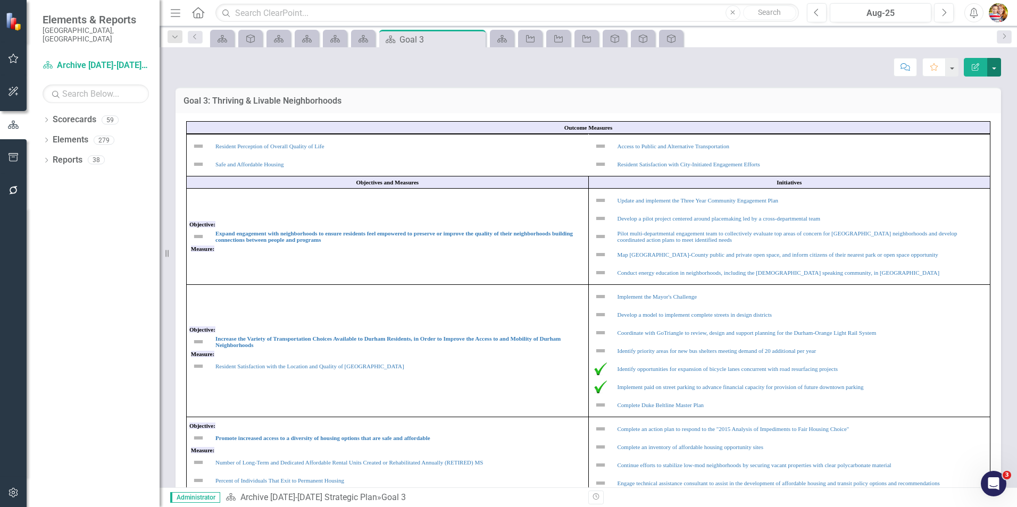
click at [996, 70] on button "button" at bounding box center [994, 67] width 14 height 19
click at [939, 148] on link "PDF Export to PDF" at bounding box center [957, 149] width 86 height 20
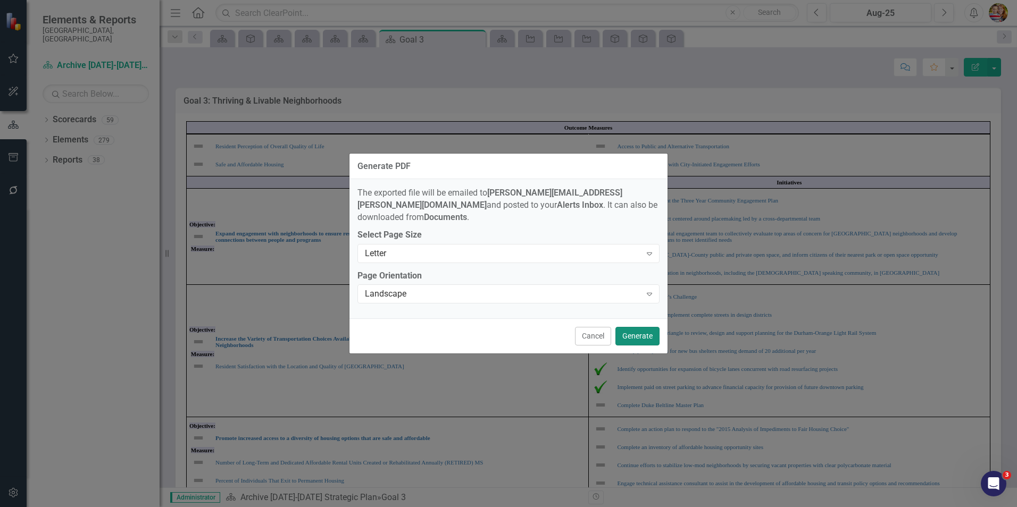
click at [633, 329] on button "Generate" at bounding box center [637, 336] width 44 height 19
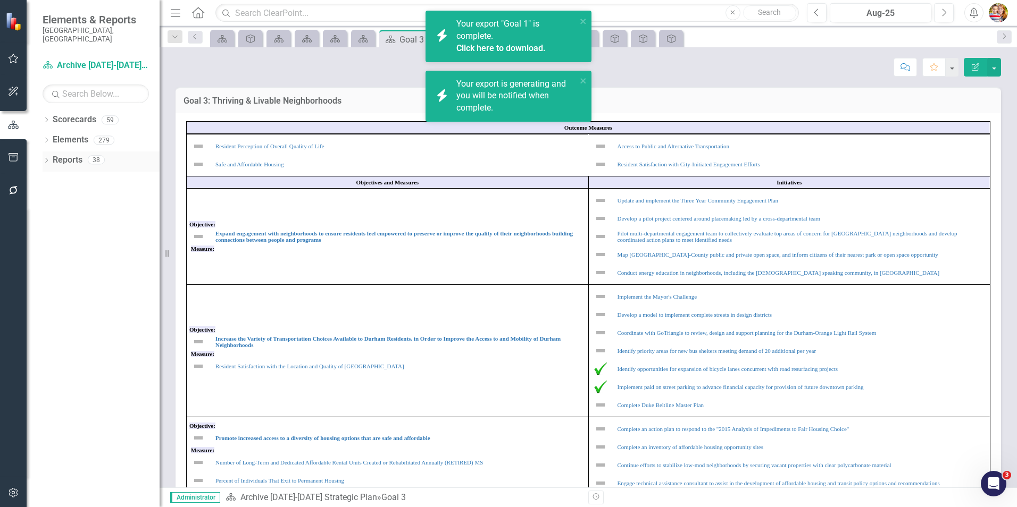
click at [64, 154] on link "Reports" at bounding box center [68, 160] width 30 height 12
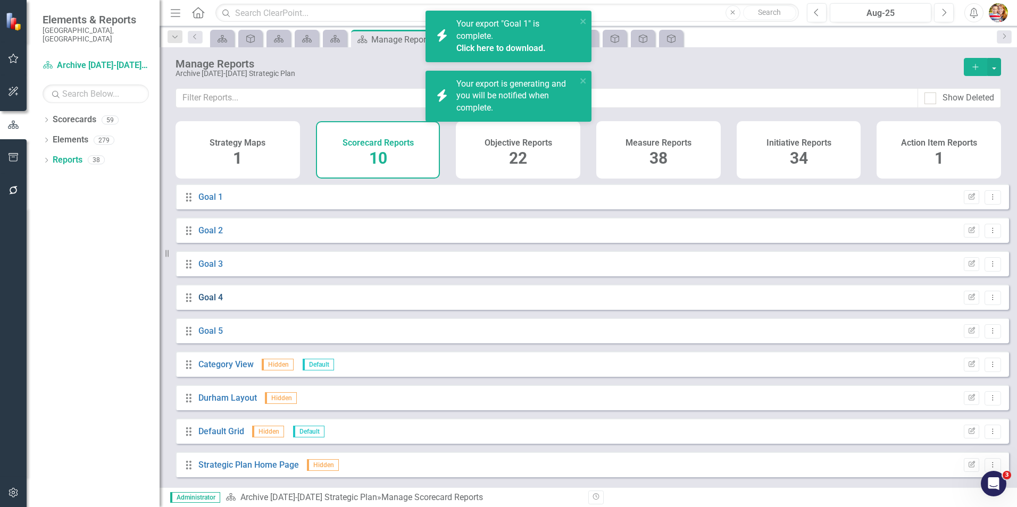
click at [205, 303] on link "Goal 4" at bounding box center [210, 297] width 24 height 10
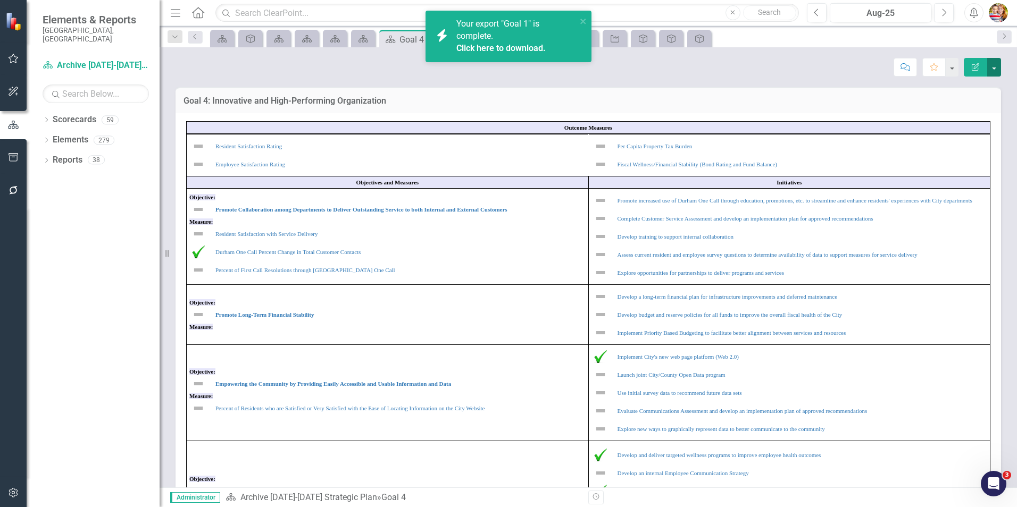
click at [996, 68] on button "button" at bounding box center [994, 67] width 14 height 19
click at [951, 148] on link "PDF Export to PDF" at bounding box center [957, 149] width 86 height 20
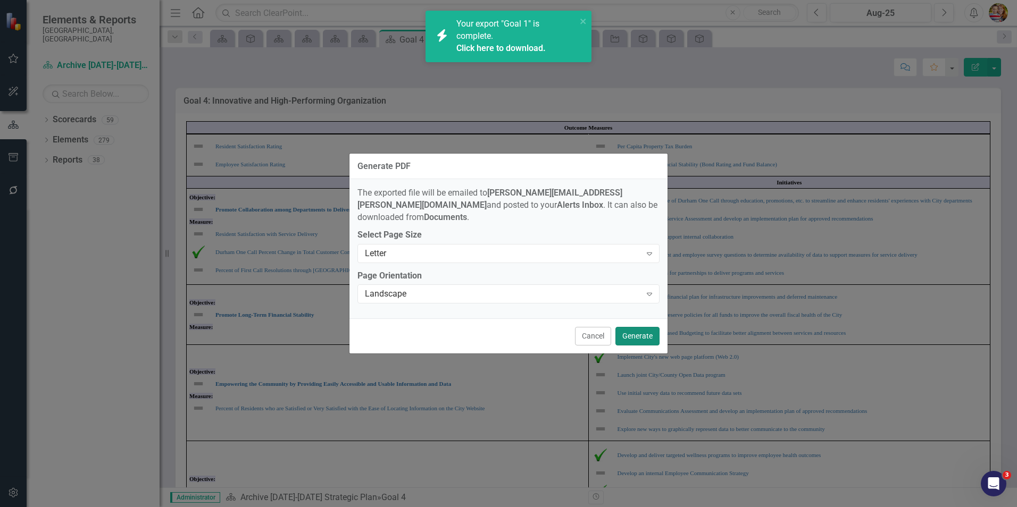
click at [650, 330] on button "Generate" at bounding box center [637, 336] width 44 height 19
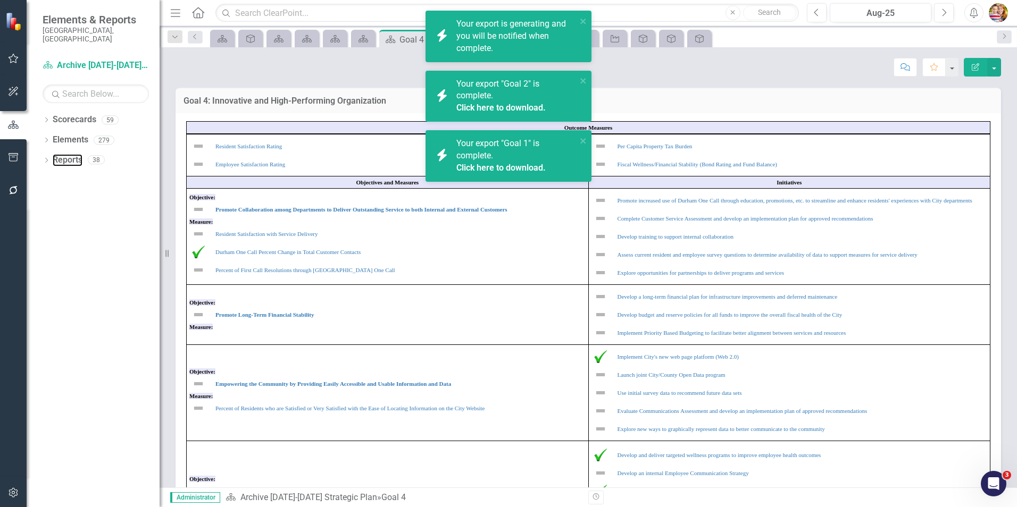
click at [68, 154] on link "Reports" at bounding box center [68, 160] width 30 height 12
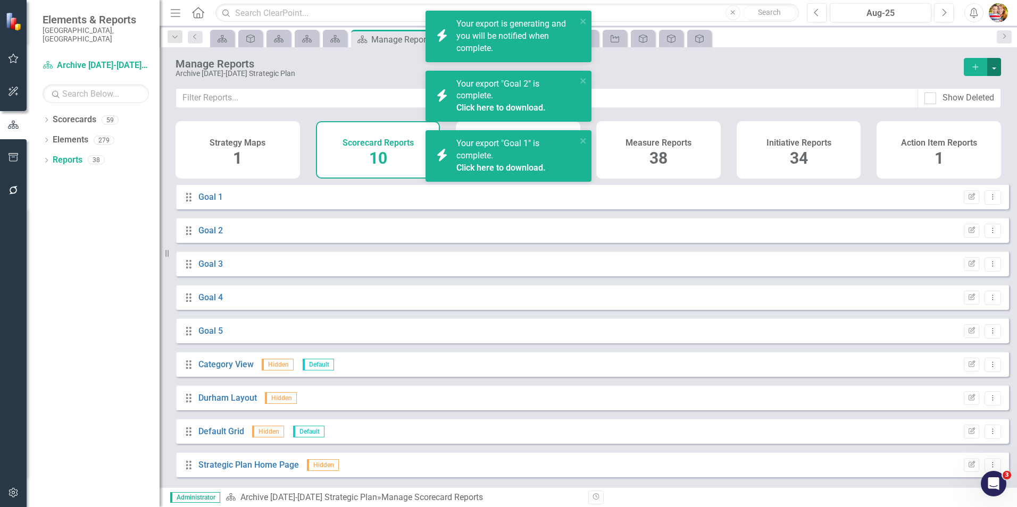
click at [992, 66] on button "button" at bounding box center [994, 67] width 14 height 18
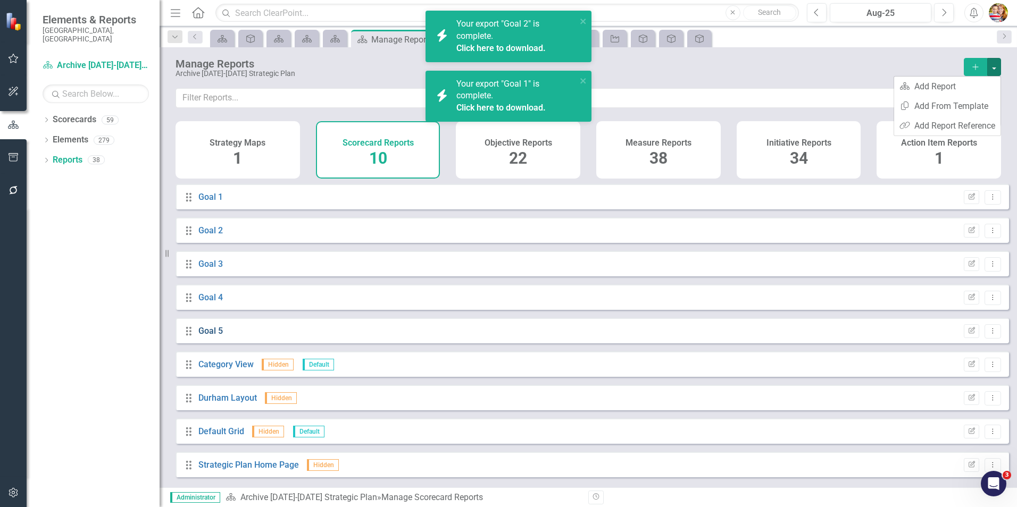
click at [204, 336] on link "Goal 5" at bounding box center [210, 331] width 24 height 10
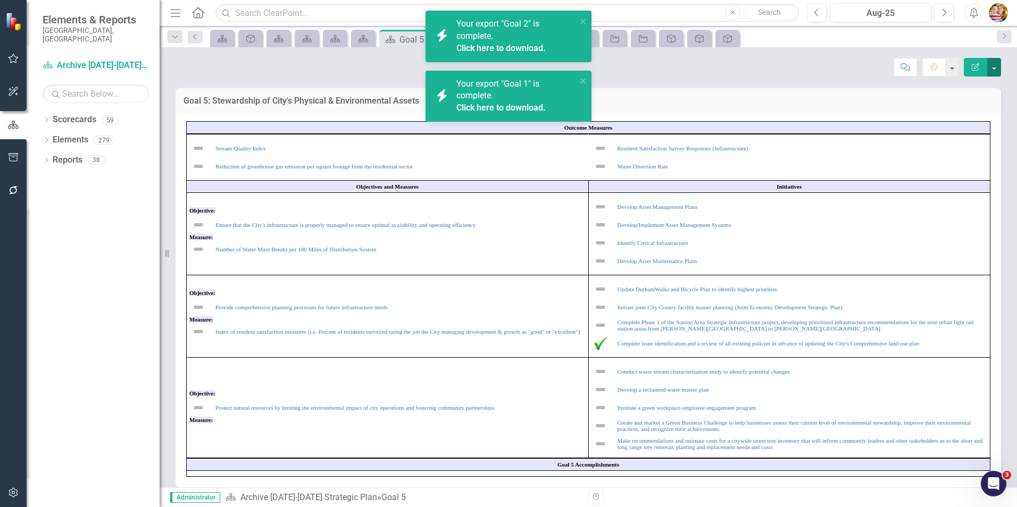
click at [993, 66] on button "button" at bounding box center [994, 67] width 14 height 19
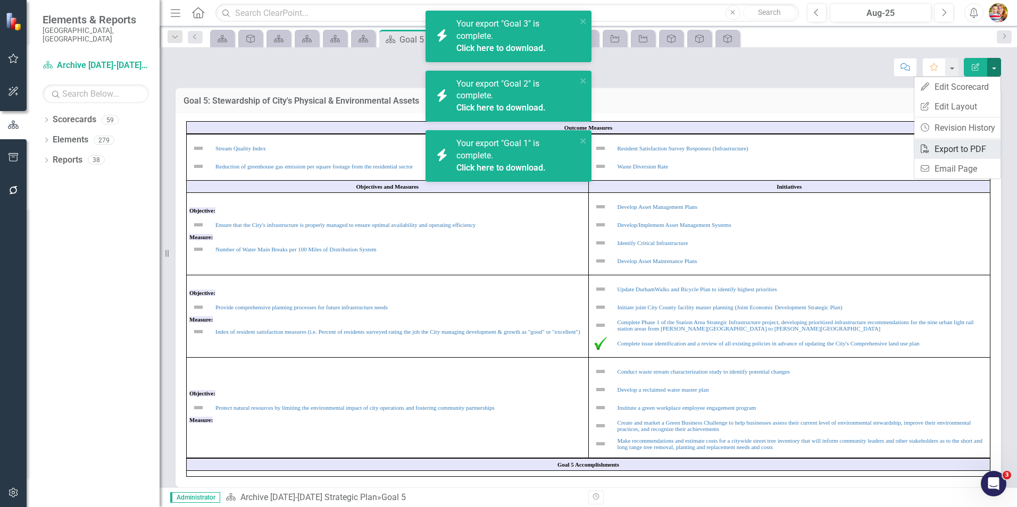
click at [944, 148] on link "PDF Export to PDF" at bounding box center [957, 149] width 86 height 20
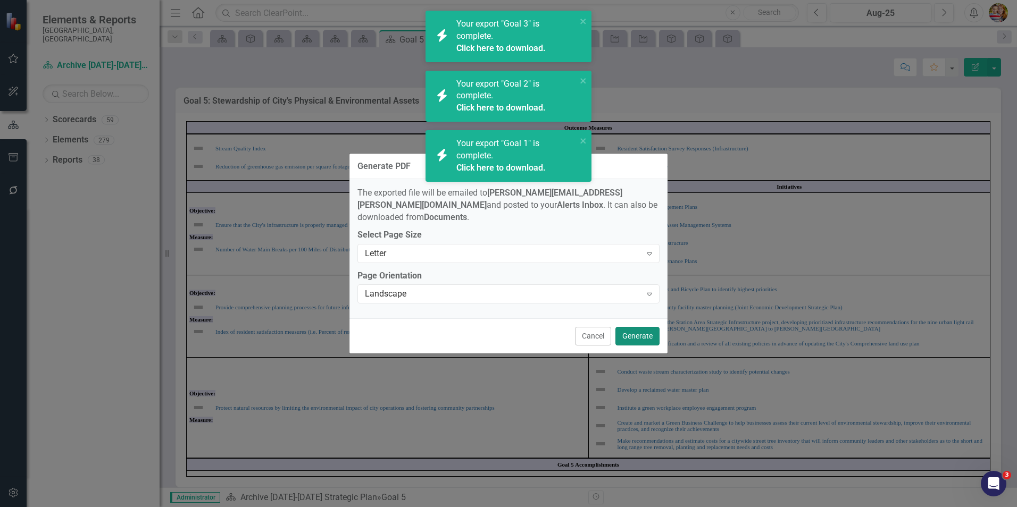
click at [648, 329] on button "Generate" at bounding box center [637, 336] width 44 height 19
